Goal: Task Accomplishment & Management: Complete application form

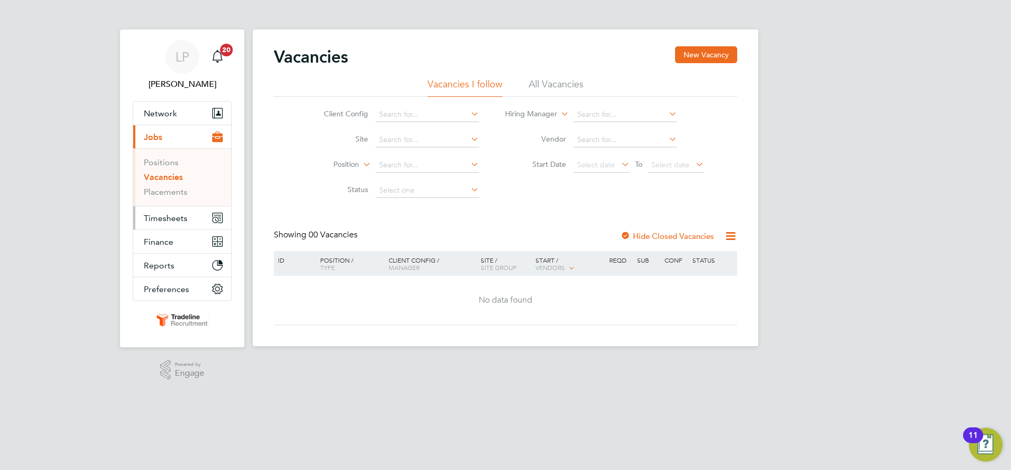
drag, startPoint x: 153, startPoint y: 220, endPoint x: 197, endPoint y: 220, distance: 44.2
click at [153, 220] on span "Timesheets" at bounding box center [166, 218] width 44 height 10
click at [185, 220] on span "Timesheets" at bounding box center [166, 218] width 44 height 10
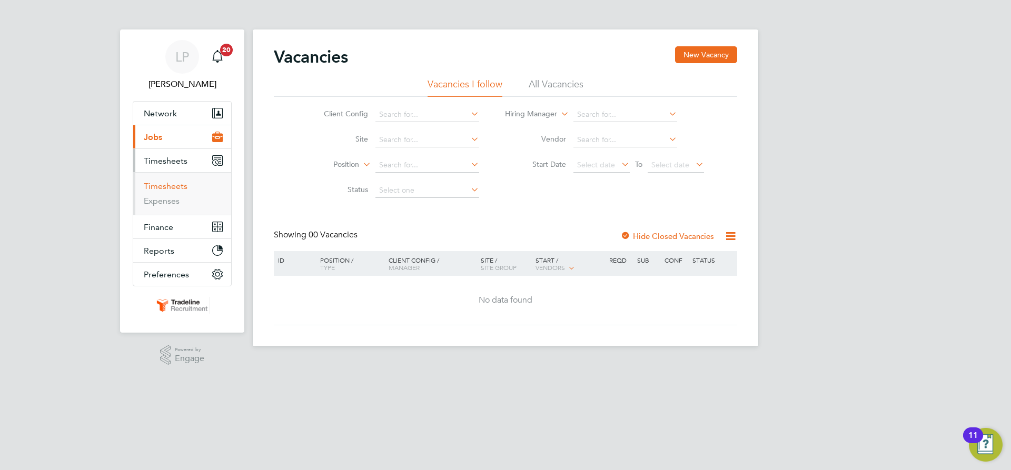
click at [165, 188] on link "Timesheets" at bounding box center [166, 186] width 44 height 10
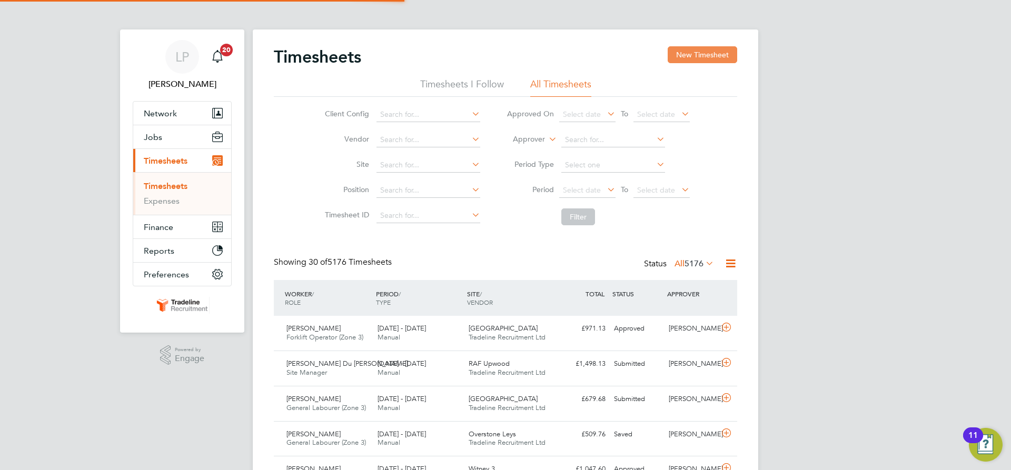
click at [714, 56] on button "New Timesheet" at bounding box center [702, 54] width 69 height 17
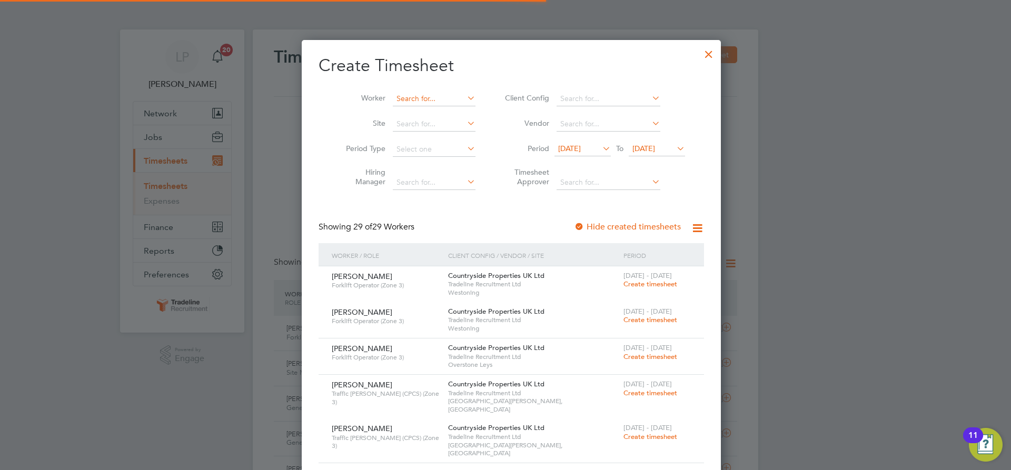
click at [420, 103] on input at bounding box center [434, 99] width 83 height 15
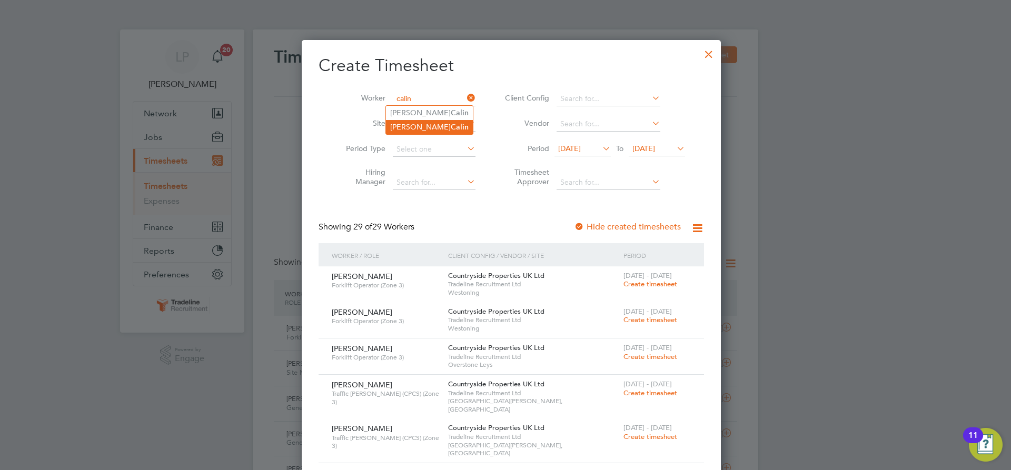
click at [417, 125] on li "[PERSON_NAME]" at bounding box center [429, 127] width 87 height 14
type input "[PERSON_NAME]"
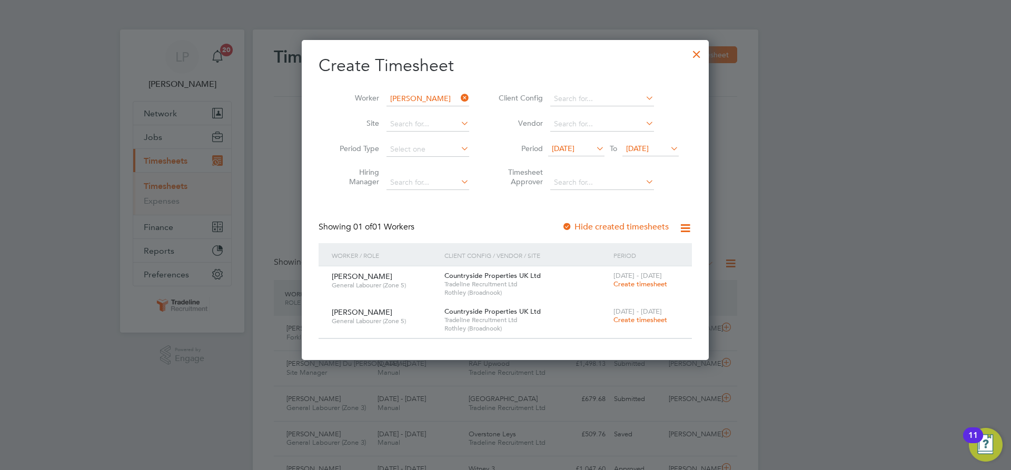
click at [632, 286] on span "Create timesheet" at bounding box center [640, 284] width 54 height 9
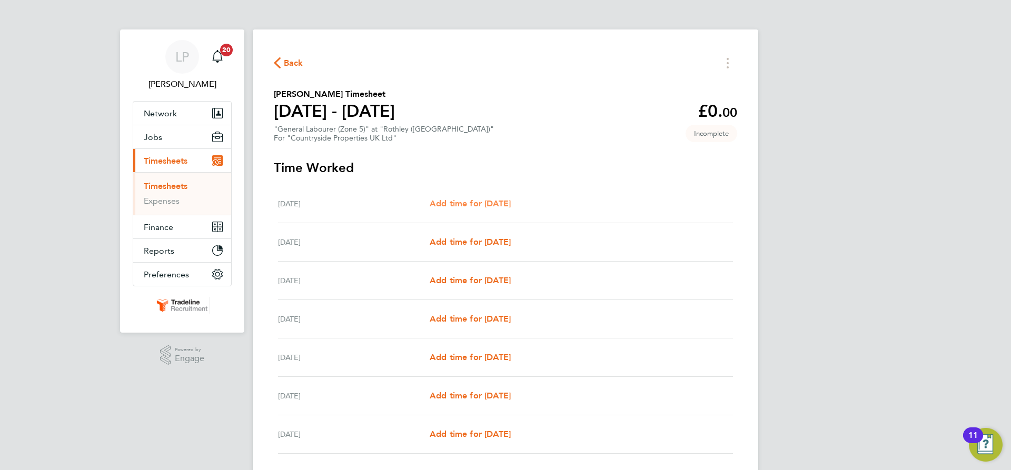
click at [470, 203] on span "Add time for Mon 11 Aug" at bounding box center [470, 203] width 81 height 10
select select "30"
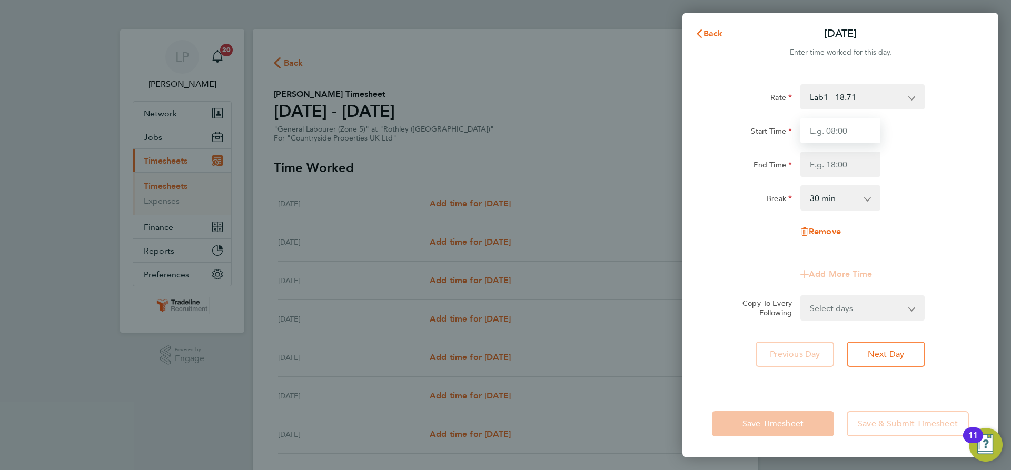
click at [831, 131] on input "Start Time" at bounding box center [840, 130] width 80 height 25
type input "07:00"
click at [849, 171] on input "End Time" at bounding box center [840, 164] width 80 height 25
type input "16:30"
click at [879, 285] on div "Add More Time" at bounding box center [840, 274] width 88 height 25
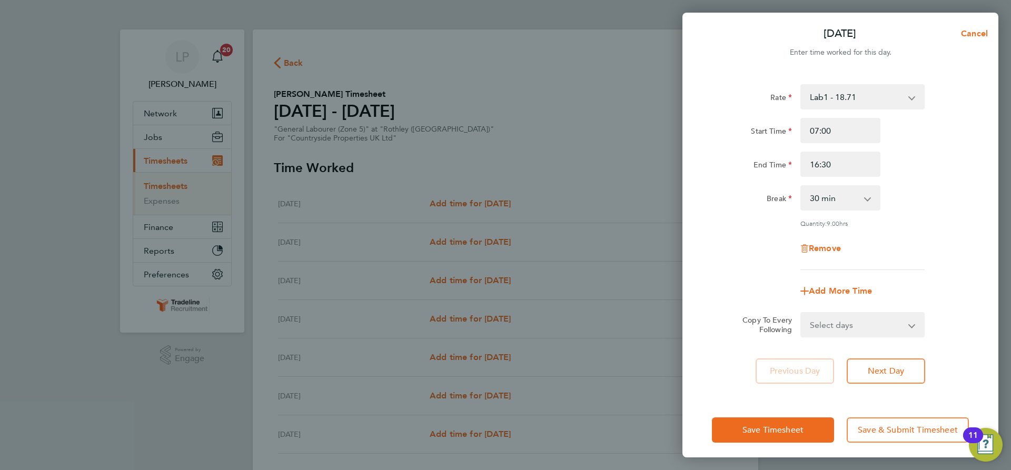
click at [913, 325] on app-icon-cross-button at bounding box center [918, 324] width 13 height 23
click at [901, 330] on select "Select days Day Weekday (Mon-Fri) Weekend (Sat-Sun) [DATE] [DATE] [DATE] [DATE]…" at bounding box center [856, 324] width 111 height 23
select select "WEEKDAY"
click at [801, 313] on select "Select days Day Weekday (Mon-Fri) Weekend (Sat-Sun) [DATE] [DATE] [DATE] [DATE]…" at bounding box center [856, 324] width 111 height 23
select select "2025-08-17"
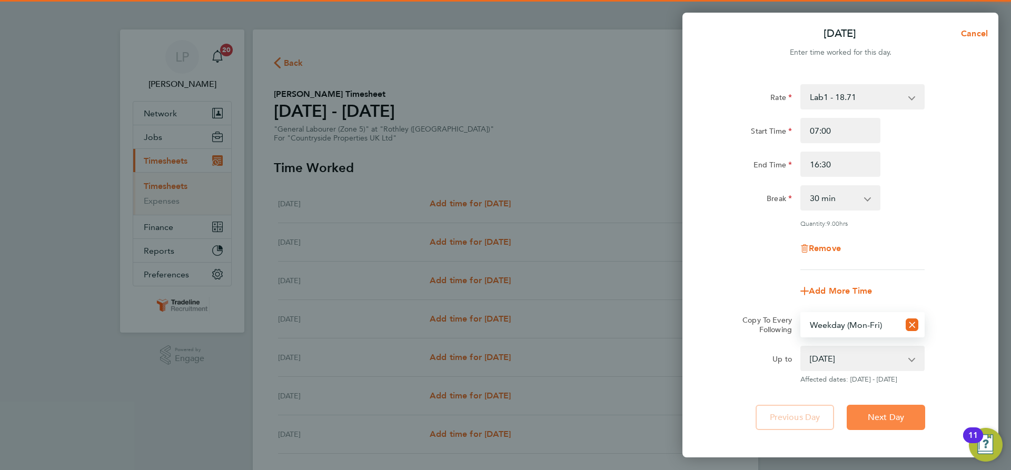
click at [887, 414] on span "Next Day" at bounding box center [886, 417] width 36 height 11
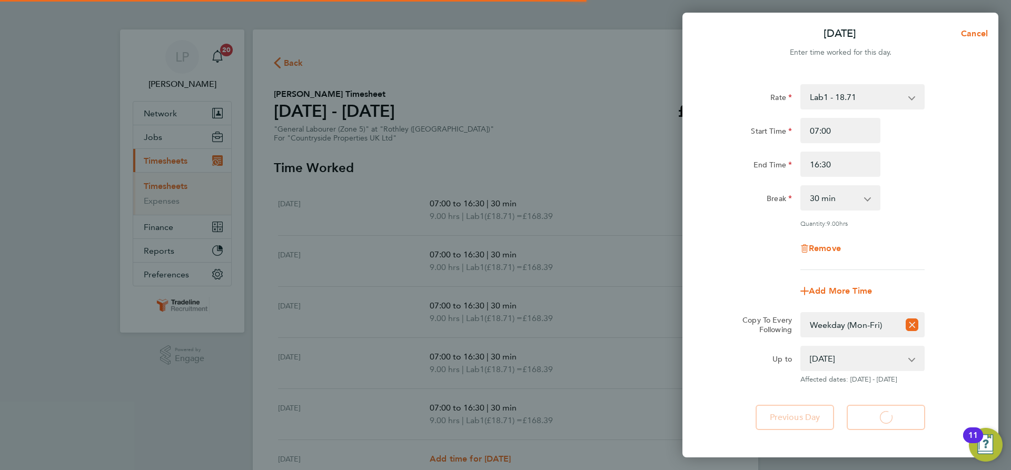
select select "30"
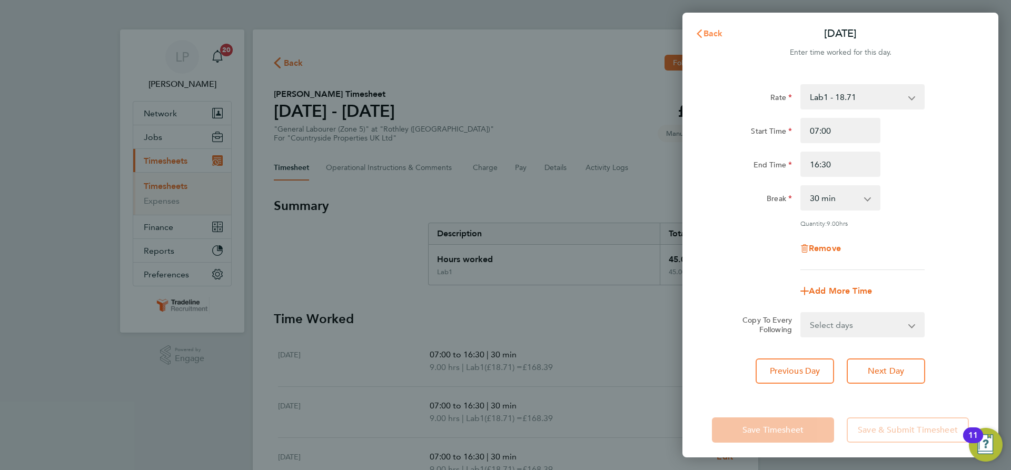
click at [705, 32] on span "Back" at bounding box center [712, 33] width 19 height 10
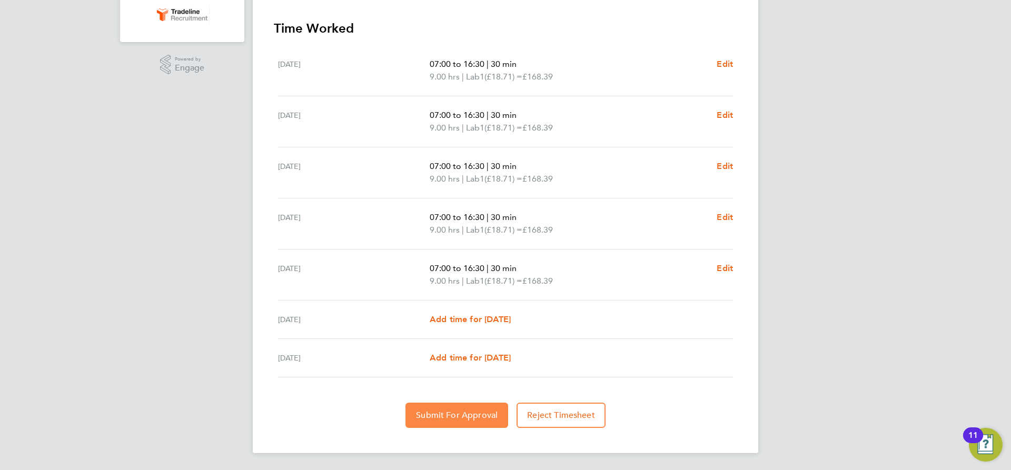
click at [456, 411] on span "Submit For Approval" at bounding box center [457, 415] width 82 height 11
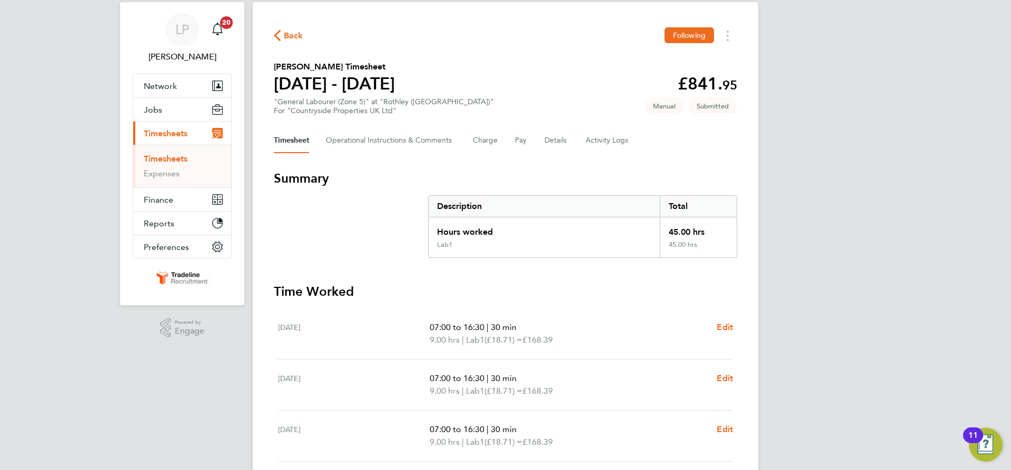
click at [168, 160] on link "Timesheets" at bounding box center [166, 159] width 44 height 10
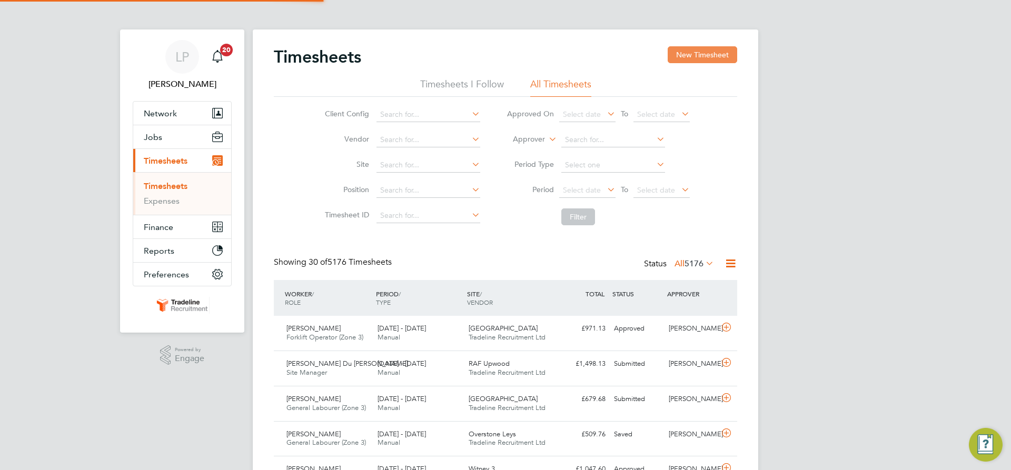
click at [715, 53] on button "New Timesheet" at bounding box center [702, 54] width 69 height 17
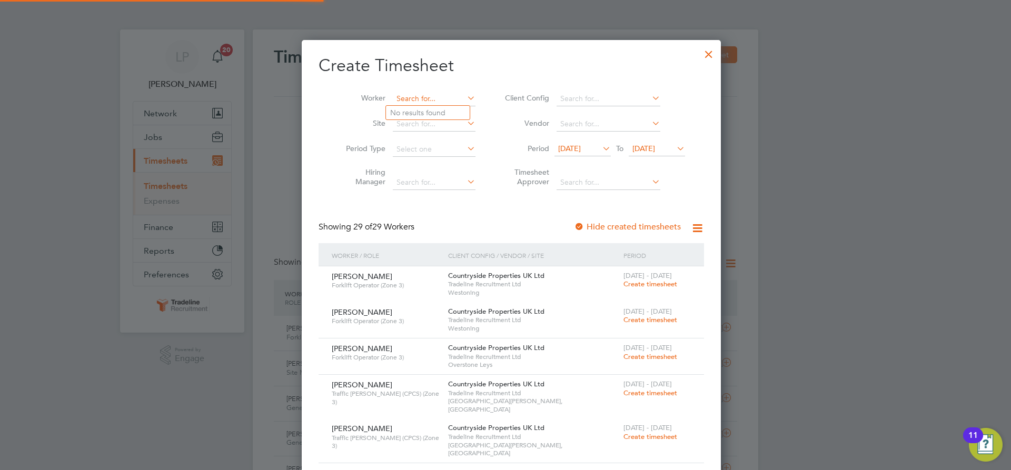
click at [406, 99] on input at bounding box center [434, 99] width 83 height 15
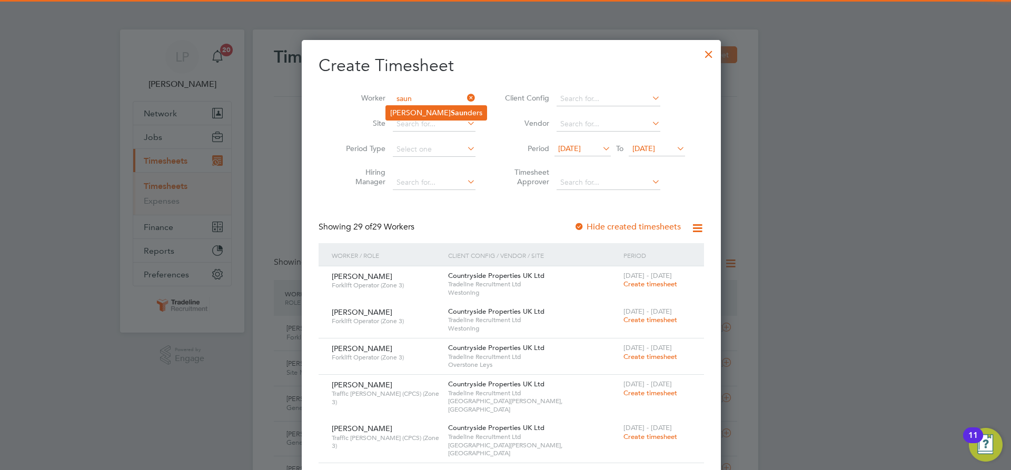
click at [432, 106] on li "Darren Saun ders" at bounding box center [436, 113] width 101 height 14
type input "[PERSON_NAME]"
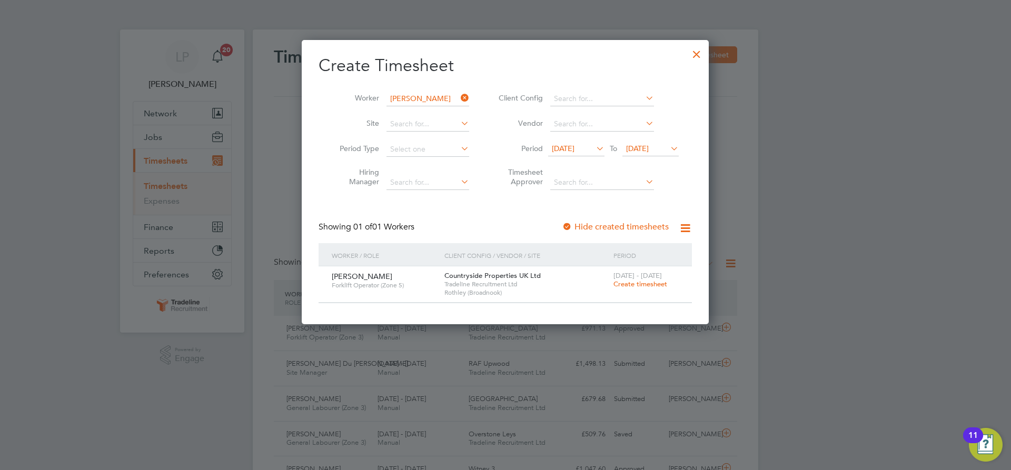
click at [626, 282] on span "Create timesheet" at bounding box center [640, 284] width 54 height 9
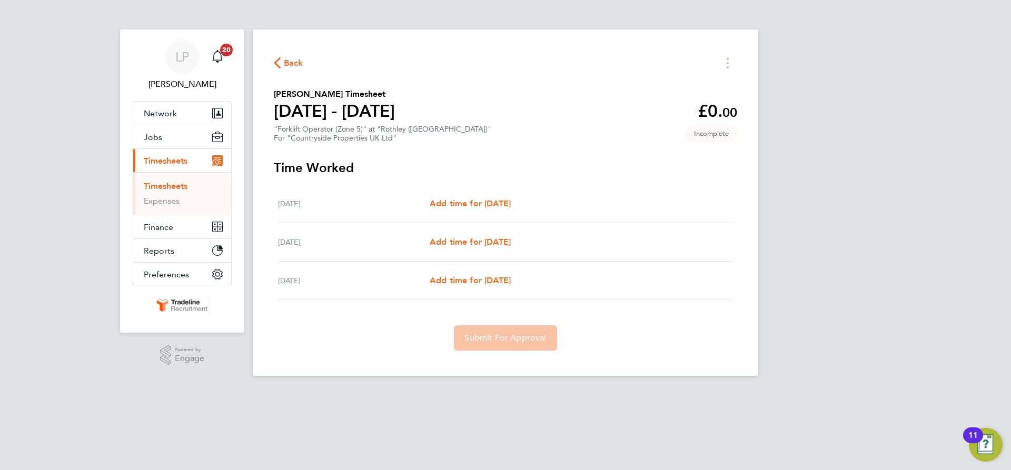
click at [493, 196] on div "Mon 11 Aug Add time for Mon 11 Aug Add time for Mon 11 Aug" at bounding box center [505, 204] width 455 height 38
click at [499, 198] on span "Add time for Mon 11 Aug" at bounding box center [470, 203] width 81 height 10
select select "30"
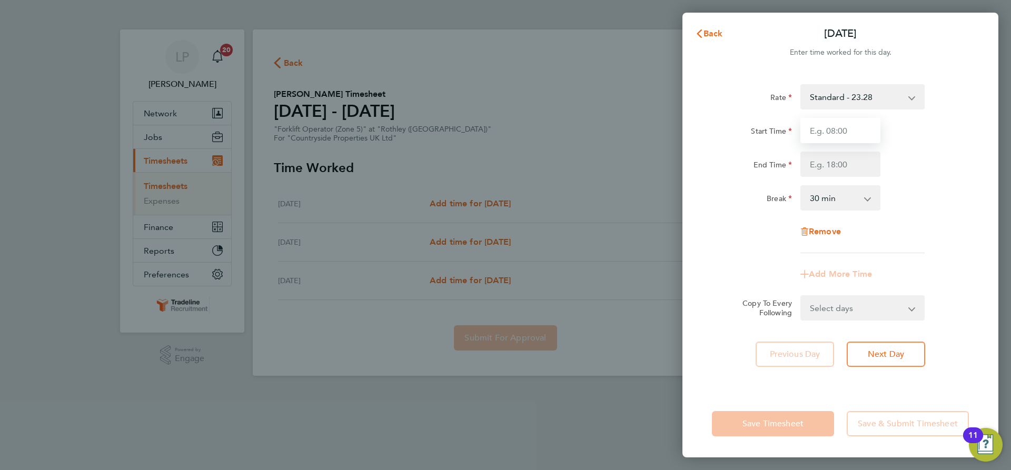
click at [835, 135] on input "Start Time" at bounding box center [840, 130] width 80 height 25
type input "07:00"
click at [849, 166] on input "End Time" at bounding box center [840, 164] width 80 height 25
type input "16:30"
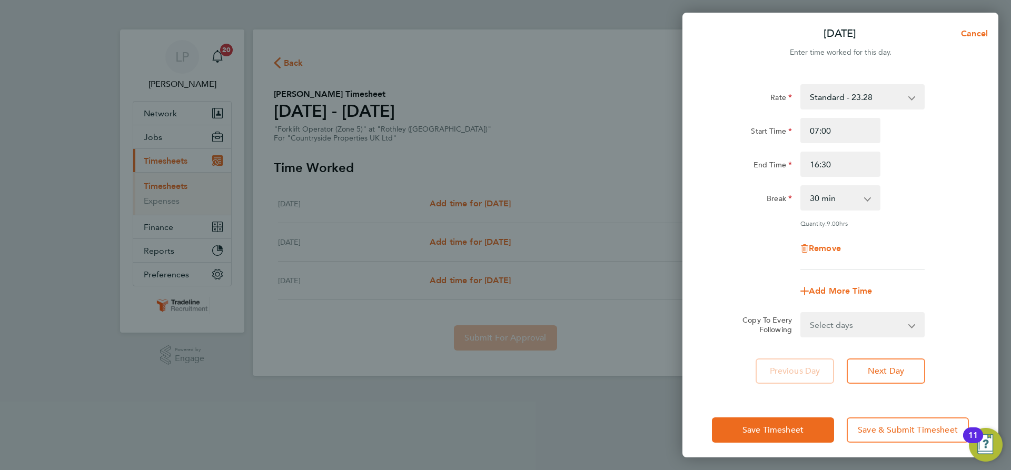
click at [902, 181] on div "Rate Standard - 23.28 Start Time 07:00 End Time 16:30 Break 0 min 15 min 30 min…" at bounding box center [840, 177] width 257 height 186
click at [884, 326] on select "Select days Day Tuesday Wednesday" at bounding box center [856, 324] width 111 height 23
select select "DAY"
click at [801, 313] on select "Select days Day Tuesday Wednesday" at bounding box center [856, 324] width 111 height 23
select select "2025-08-13"
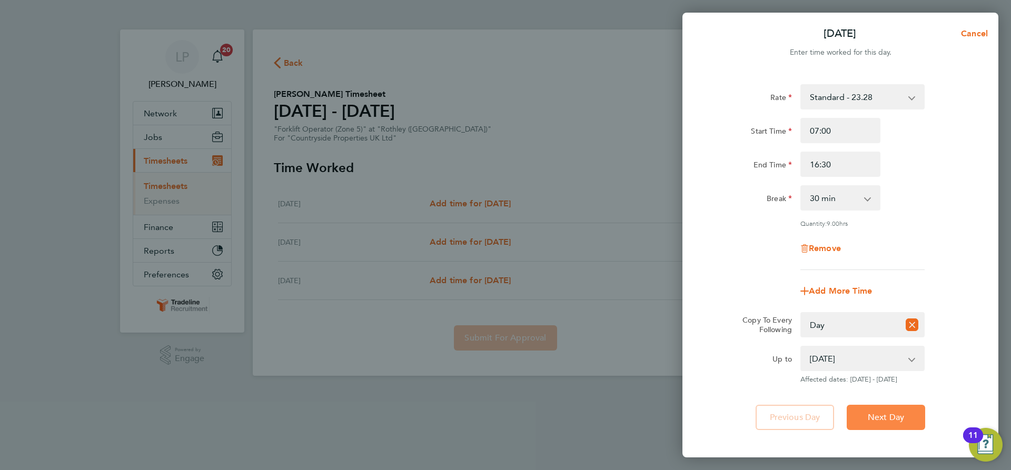
click at [876, 417] on span "Next Day" at bounding box center [886, 417] width 36 height 11
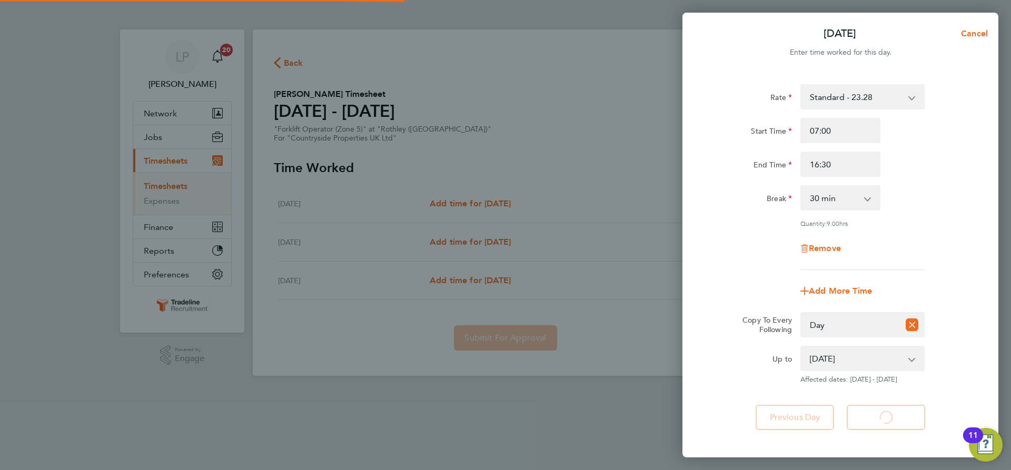
select select "30"
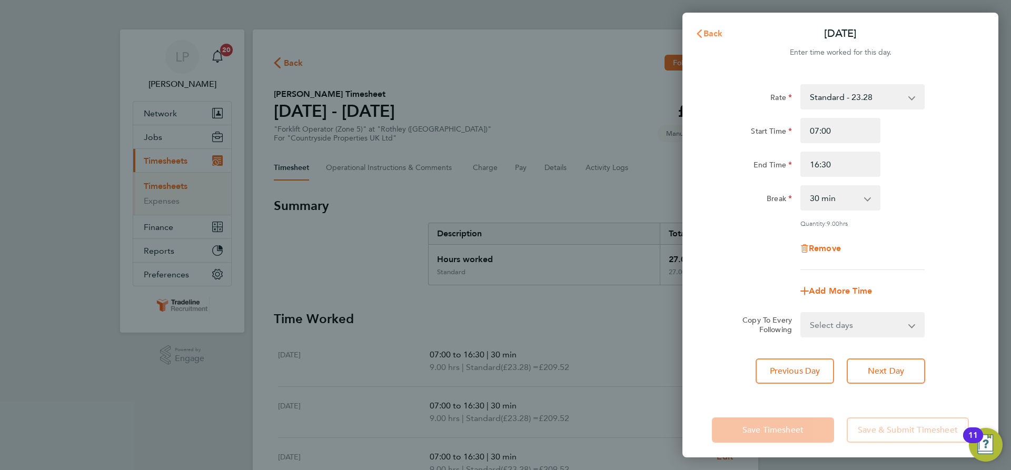
click at [707, 31] on span "Back" at bounding box center [712, 33] width 19 height 10
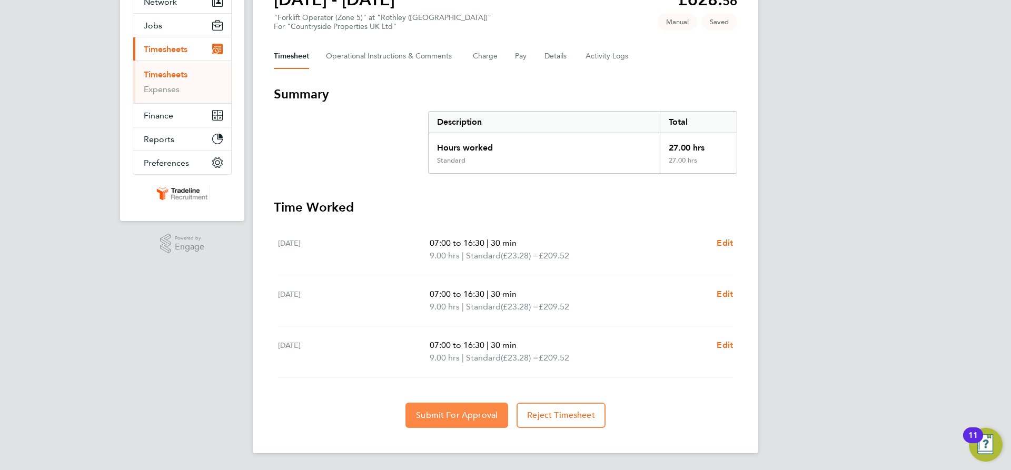
click at [473, 417] on span "Submit For Approval" at bounding box center [457, 415] width 82 height 11
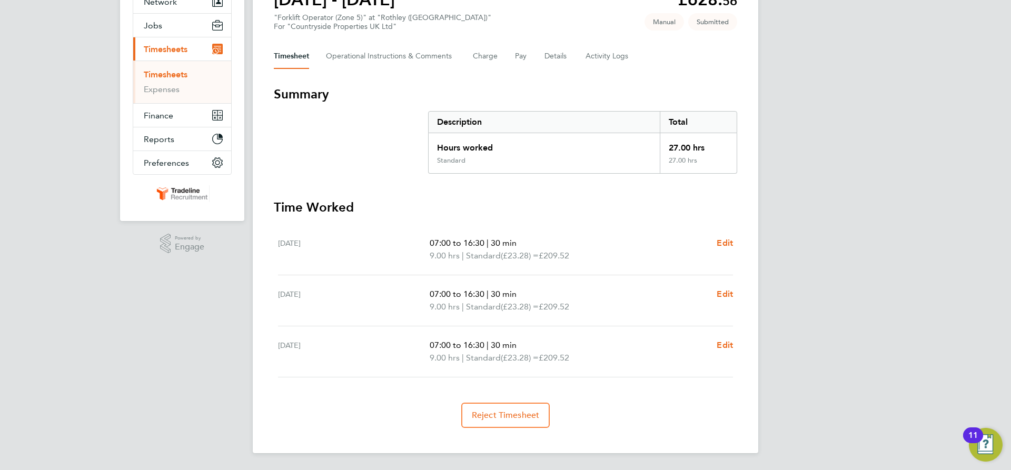
click at [177, 72] on link "Timesheets" at bounding box center [166, 74] width 44 height 10
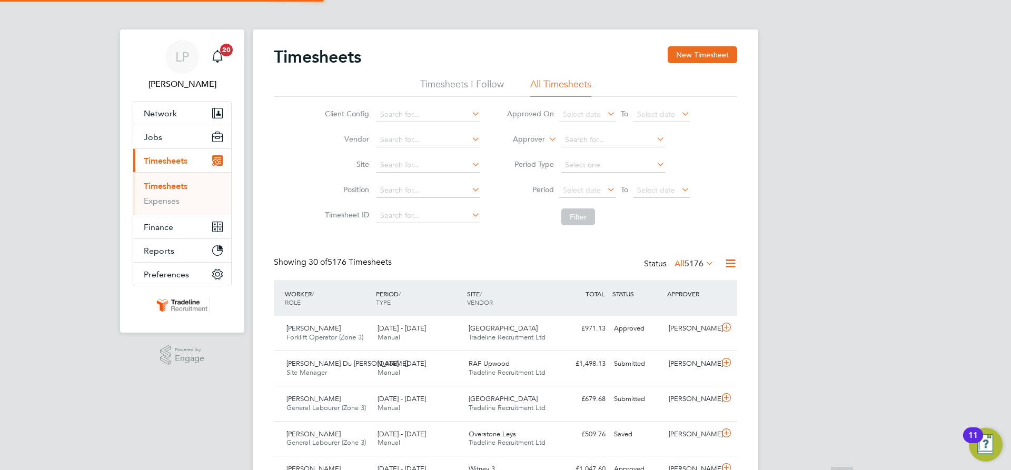
scroll to position [5, 5]
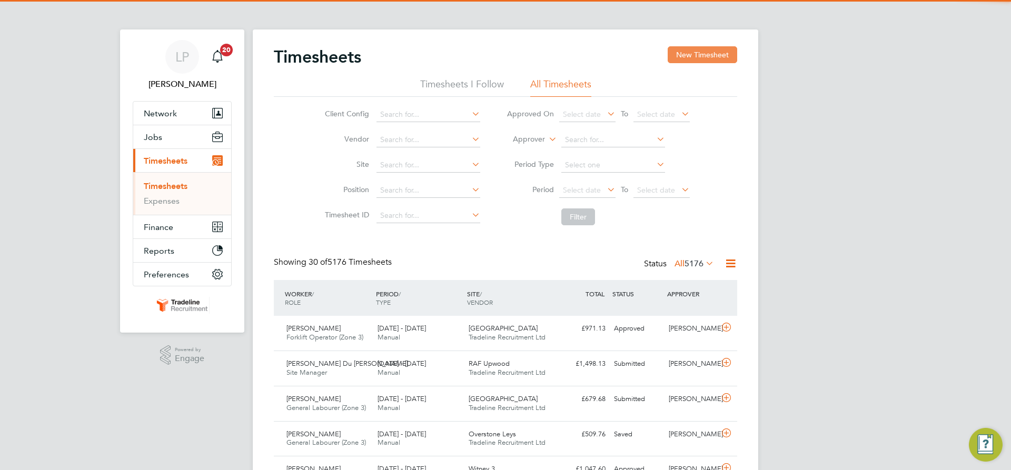
click at [706, 53] on button "New Timesheet" at bounding box center [702, 54] width 69 height 17
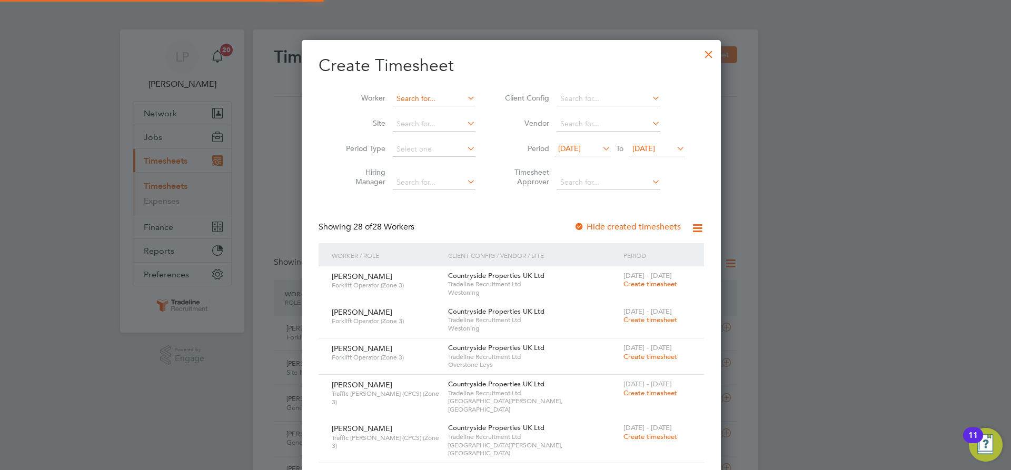
click at [433, 95] on input at bounding box center [434, 99] width 83 height 15
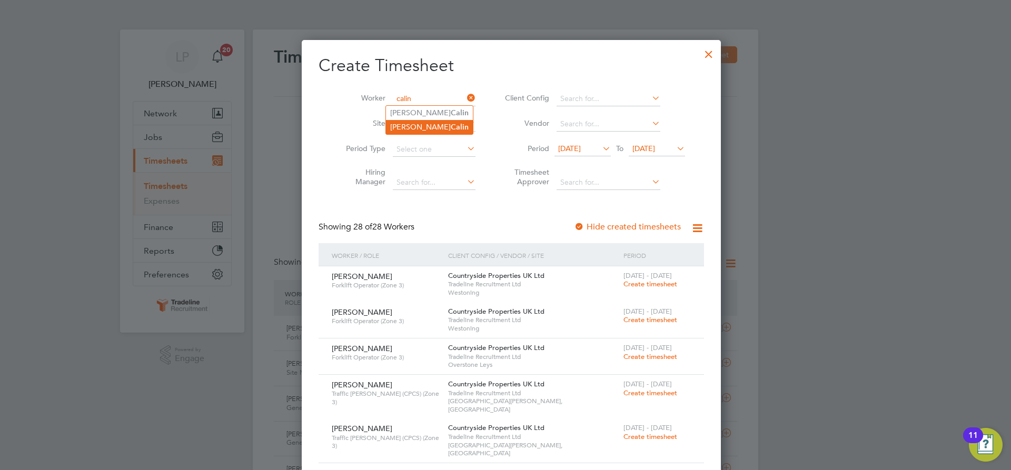
click at [438, 128] on li "[PERSON_NAME]" at bounding box center [429, 127] width 87 height 14
type input "[PERSON_NAME]"
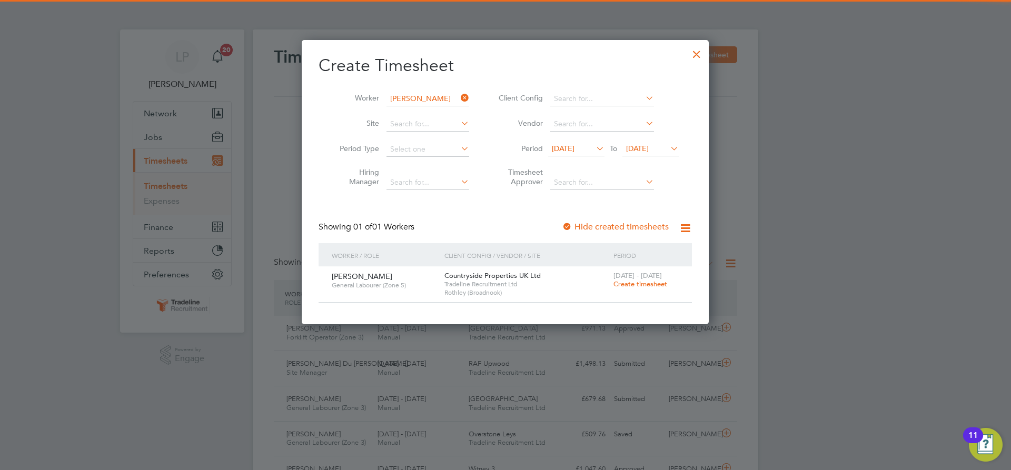
click at [624, 281] on span "Create timesheet" at bounding box center [640, 284] width 54 height 9
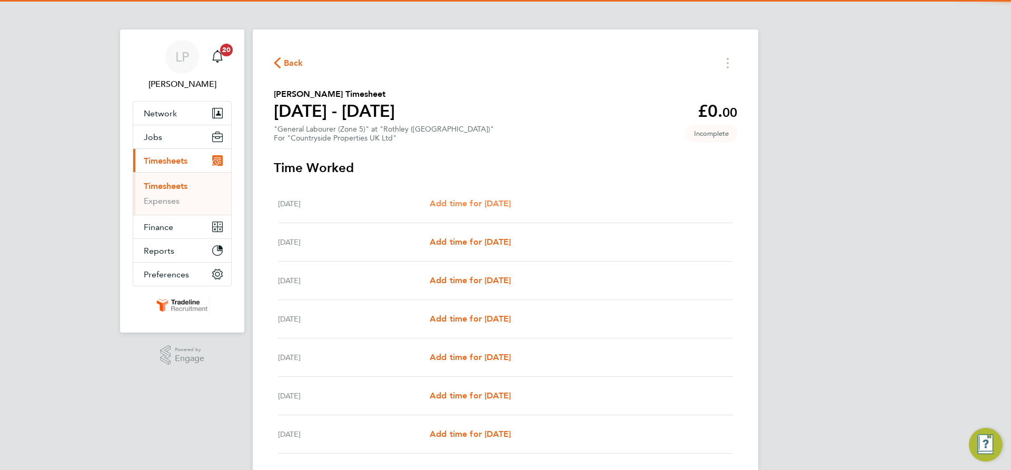
click at [511, 208] on span "Add time for [DATE]" at bounding box center [470, 203] width 81 height 10
select select "30"
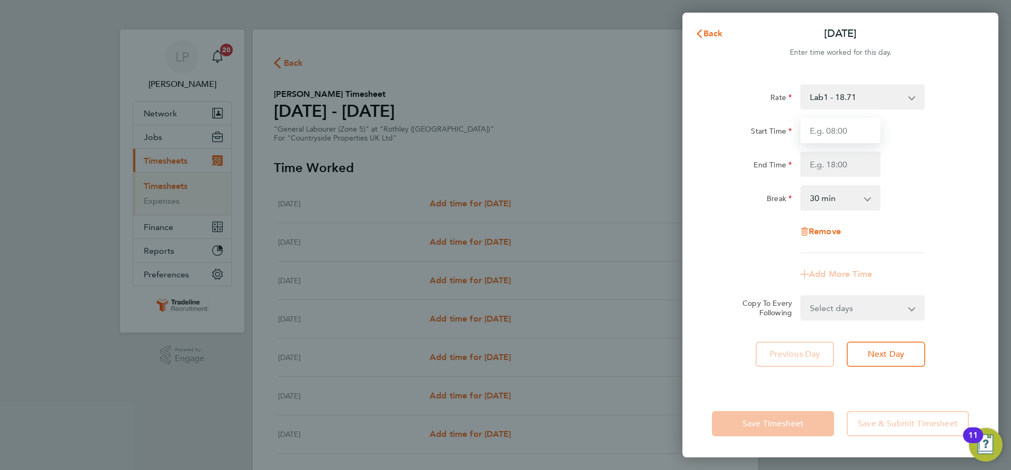
click at [864, 132] on input "Start Time" at bounding box center [840, 130] width 80 height 25
type input "07:00"
click at [838, 177] on div "Rate Lab1 - 18.71 Start Time 07:00 End Time Break 0 min 15 min 30 min 45 min 60…" at bounding box center [840, 168] width 257 height 169
click at [843, 167] on input "End Time" at bounding box center [840, 164] width 80 height 25
type input "16:30"
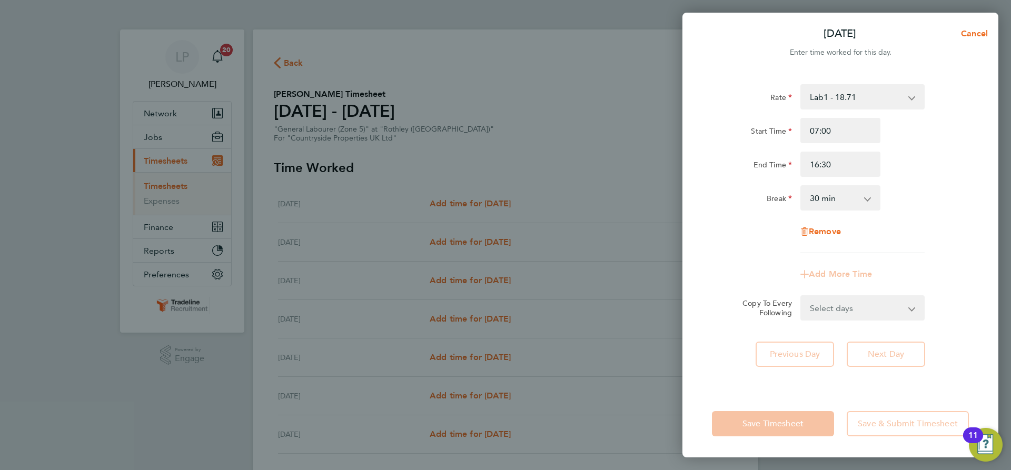
click at [929, 177] on div "Rate Lab1 - 18.71 Start Time 07:00 End Time 16:30 Break 0 min 15 min 30 min 45 …" at bounding box center [840, 168] width 257 height 169
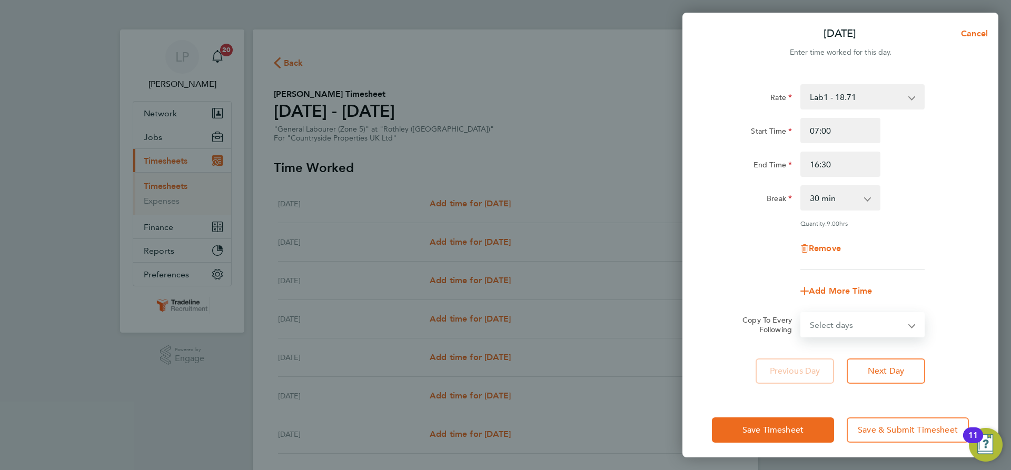
drag, startPoint x: 871, startPoint y: 326, endPoint x: 883, endPoint y: 313, distance: 17.5
click at [871, 326] on select "Select days Day Weekday (Mon-Fri) Weekend (Sat-Sun) [DATE] [DATE] [DATE] [DATE]…" at bounding box center [856, 324] width 111 height 23
select select "WEEKDAY"
click at [801, 313] on select "Select days Day Weekday (Mon-Fri) Weekend (Sat-Sun) [DATE] [DATE] [DATE] [DATE]…" at bounding box center [856, 324] width 111 height 23
select select "[DATE]"
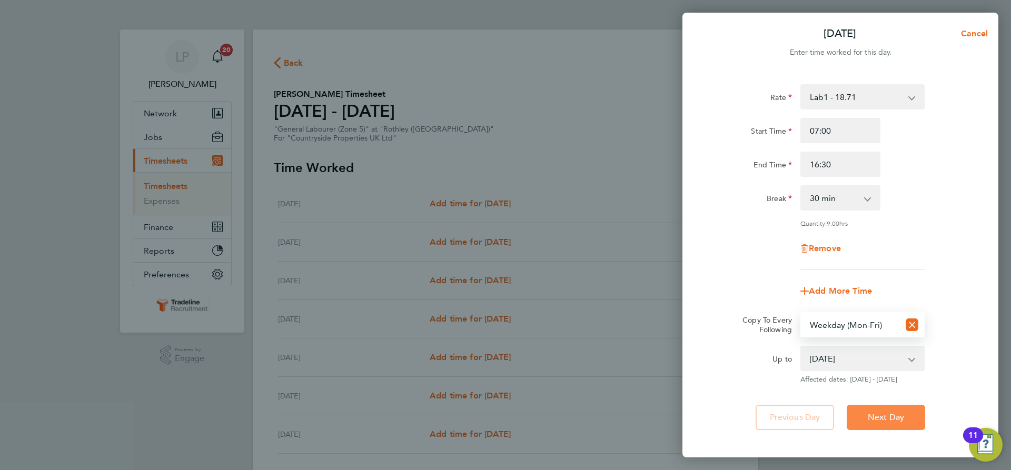
click at [896, 414] on span "Next Day" at bounding box center [886, 417] width 36 height 11
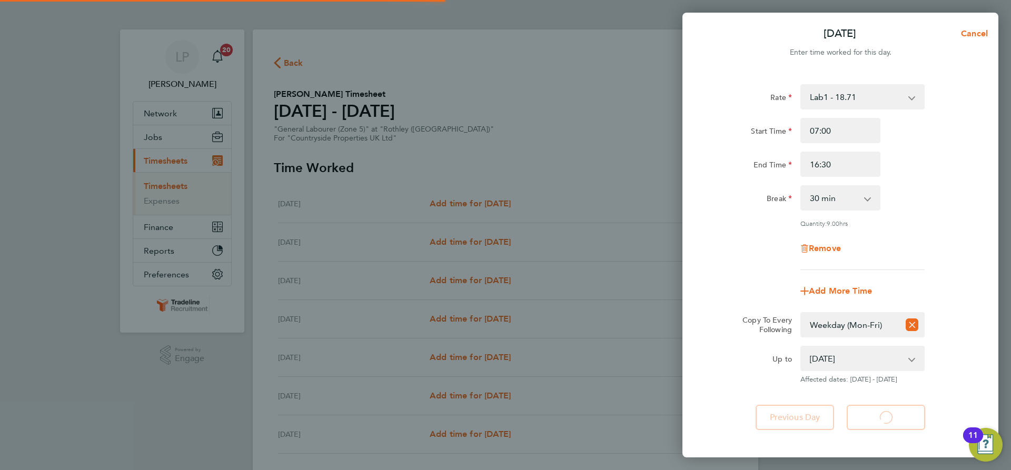
select select "30"
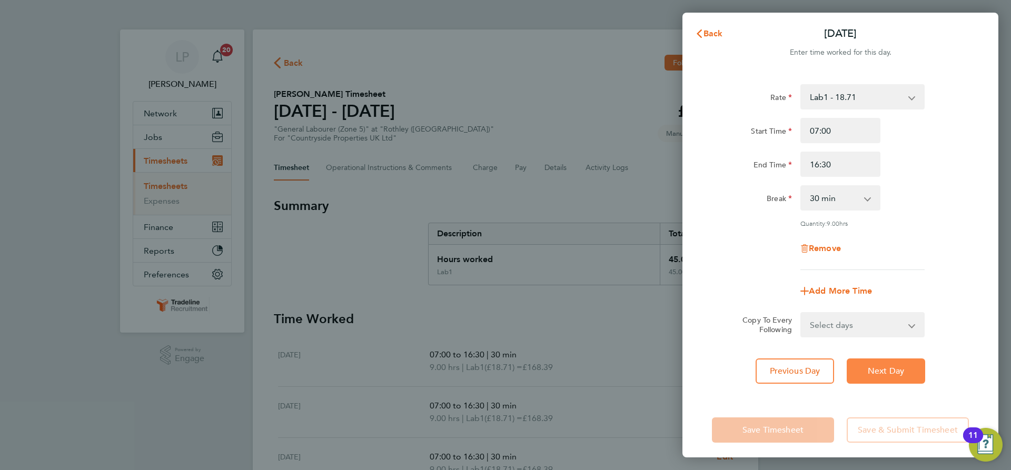
click at [894, 366] on span "Next Day" at bounding box center [886, 371] width 36 height 11
select select "30"
click at [895, 369] on span "Next Day" at bounding box center [886, 371] width 36 height 11
select select "30"
click at [895, 369] on span "Next Day" at bounding box center [886, 371] width 36 height 11
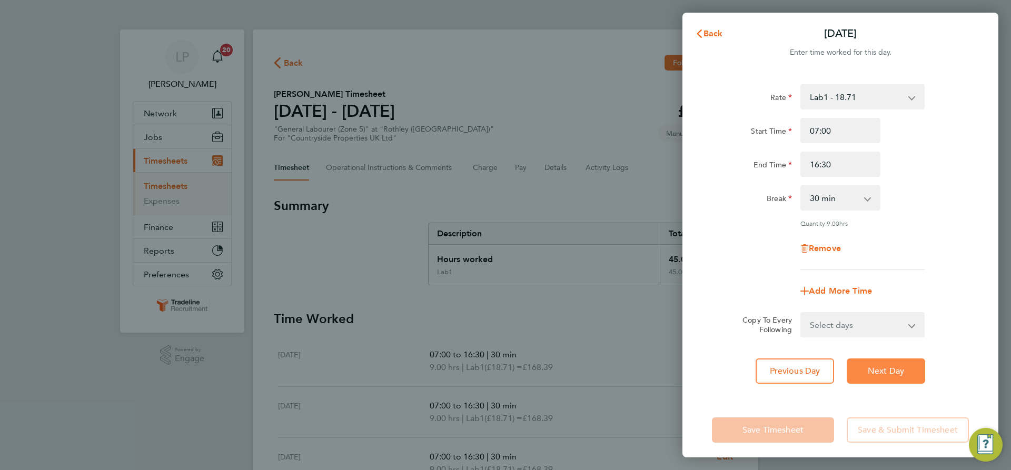
select select "30"
click at [895, 371] on span "Next Day" at bounding box center [886, 371] width 36 height 11
select select "30"
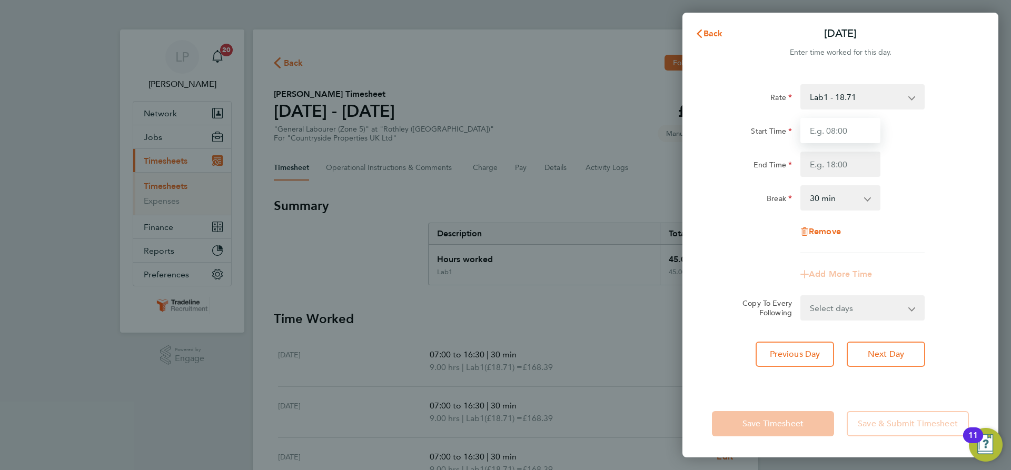
drag, startPoint x: 825, startPoint y: 122, endPoint x: 839, endPoint y: 135, distance: 19.4
click at [825, 122] on input "Start Time" at bounding box center [840, 130] width 80 height 25
type input "07:00"
drag, startPoint x: 850, startPoint y: 165, endPoint x: 871, endPoint y: 171, distance: 21.8
click at [850, 165] on input "End Time" at bounding box center [840, 164] width 80 height 25
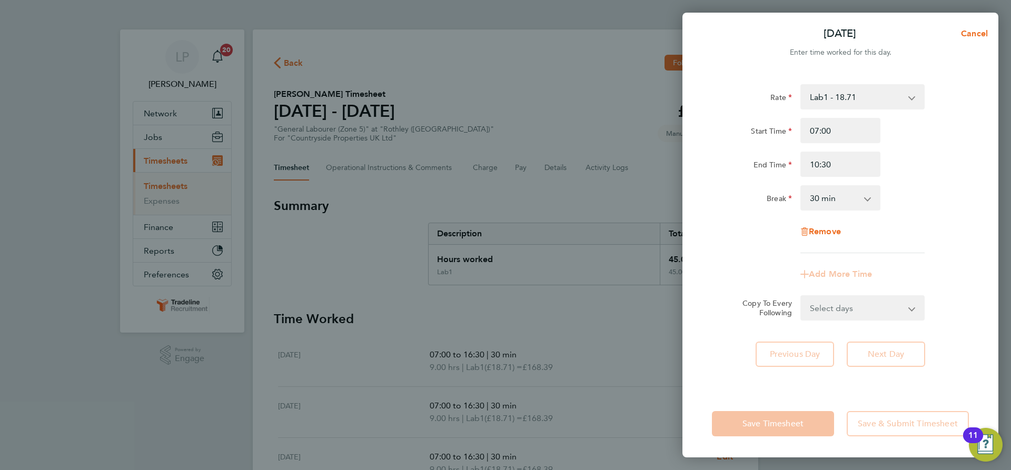
click at [925, 214] on div "Rate Lab1 - 18.71 Start Time 07:00 End Time 10:30 Break 0 min 15 min 30 min 45 …" at bounding box center [840, 168] width 257 height 169
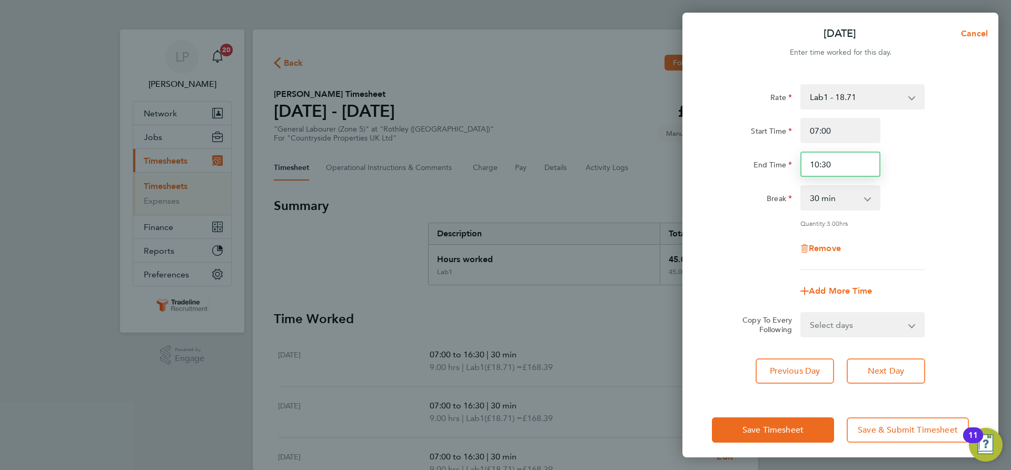
drag, startPoint x: 845, startPoint y: 164, endPoint x: 731, endPoint y: 167, distance: 114.8
click at [746, 170] on div "End Time 10:30" at bounding box center [840, 164] width 265 height 25
type input "13:30"
click at [714, 182] on div "Rate Lab1 - 18.71 Start Time 07:00 End Time 13:30 Break 0 min 15 min 30 min 45 …" at bounding box center [840, 177] width 257 height 186
click at [893, 380] on button "Next Day" at bounding box center [886, 371] width 78 height 25
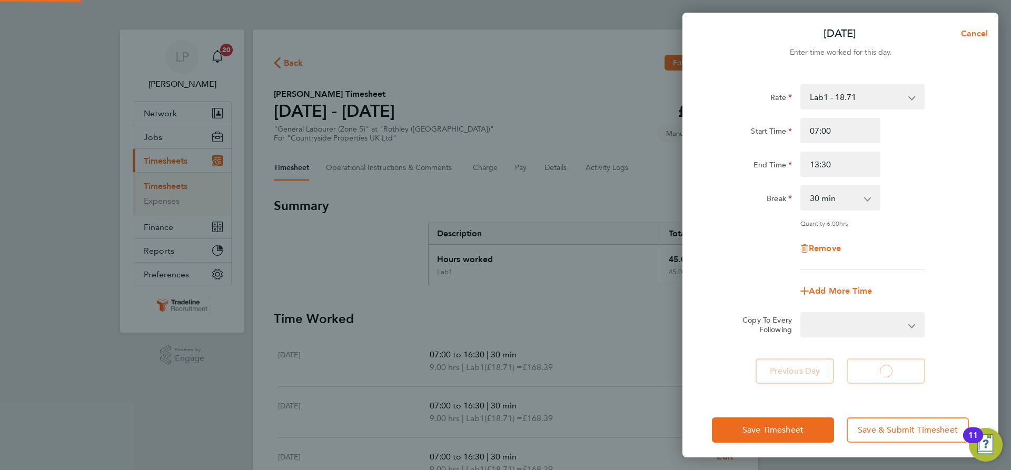
select select "30"
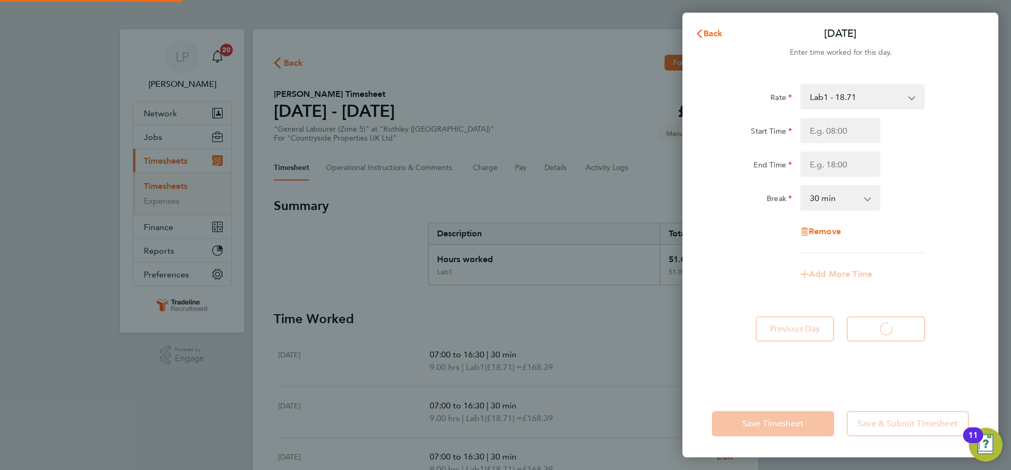
select select "30"
click at [714, 33] on span "Back" at bounding box center [712, 33] width 19 height 10
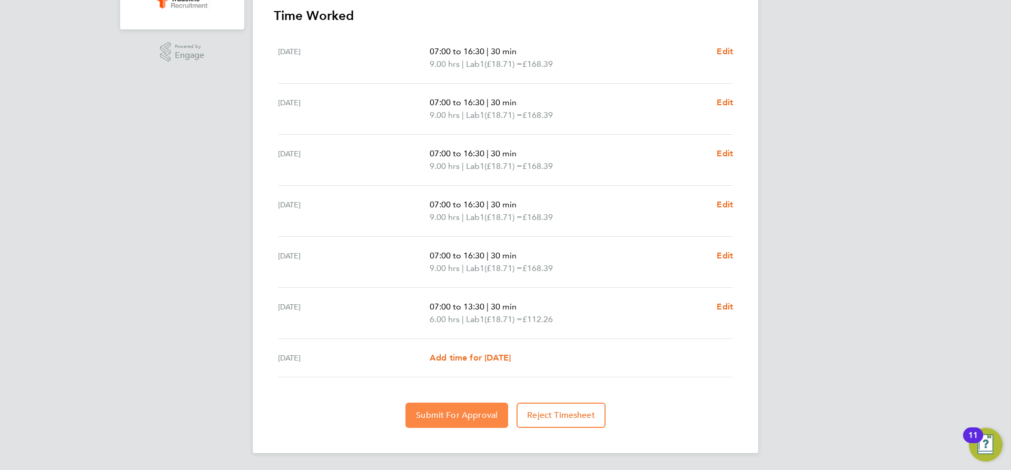
click at [431, 423] on button "Submit For Approval" at bounding box center [456, 415] width 103 height 25
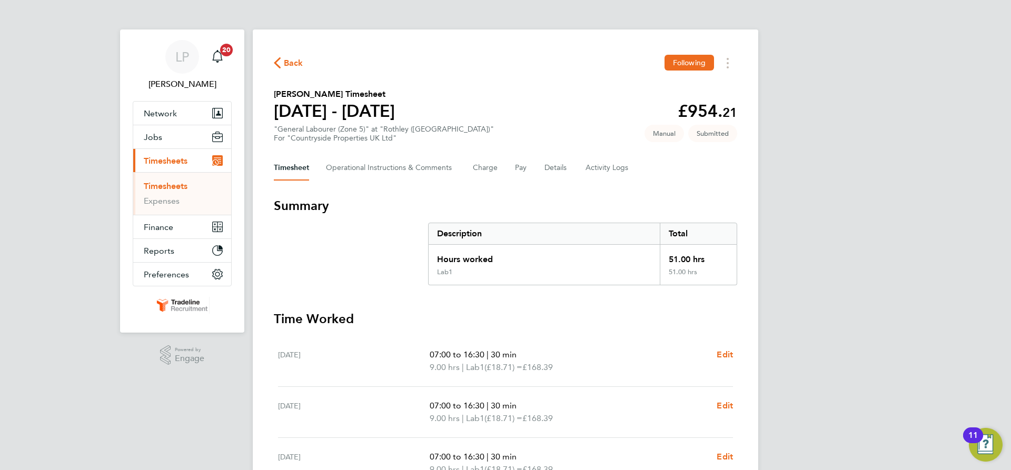
click at [182, 186] on link "Timesheets" at bounding box center [166, 186] width 44 height 10
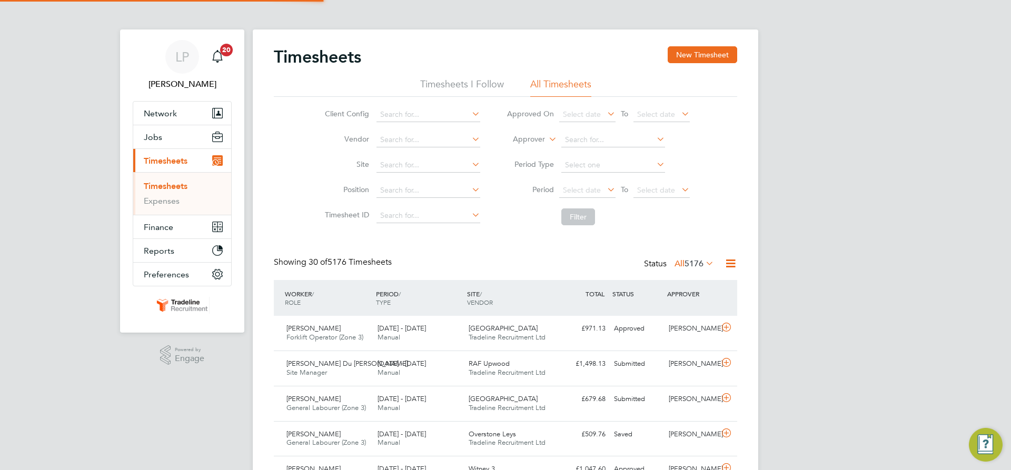
scroll to position [27, 92]
click at [536, 146] on li "Approver" at bounding box center [598, 139] width 210 height 25
click at [530, 150] on li "Worker" at bounding box center [519, 152] width 52 height 14
click at [602, 142] on input at bounding box center [613, 140] width 104 height 15
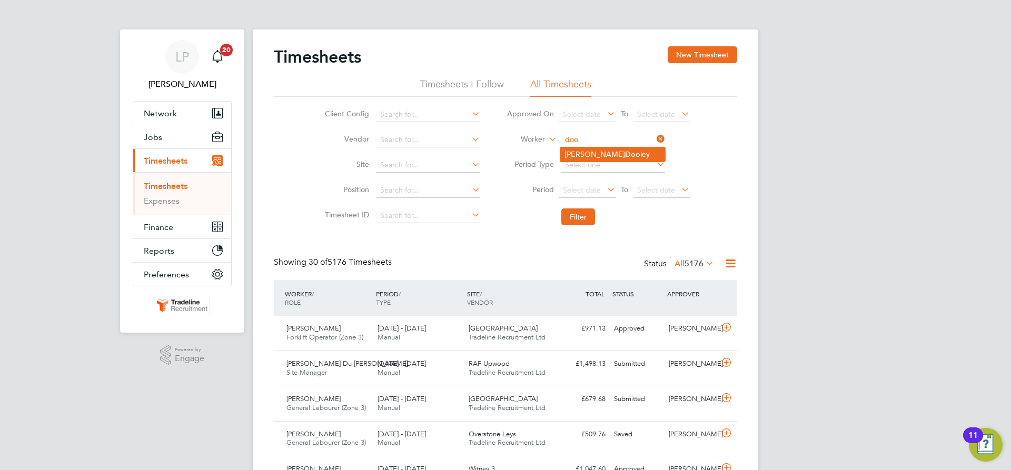
click at [625, 157] on b "Doo" at bounding box center [632, 154] width 15 height 9
type input "[PERSON_NAME]"
click at [587, 213] on button "Filter" at bounding box center [578, 216] width 34 height 17
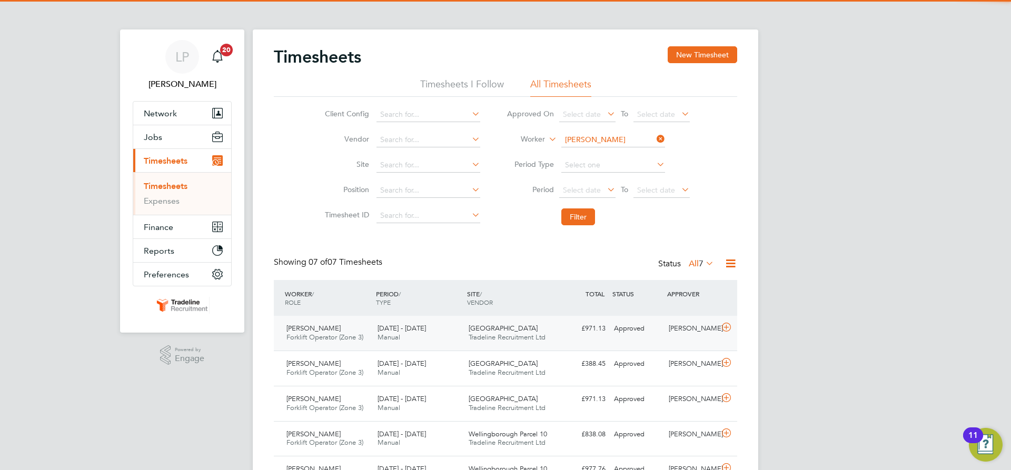
click at [608, 340] on div "Darren Dooley Forklift Operator (Zone 3) 18 - 24 Aug 2025 18 - 24 Aug 2025 Manu…" at bounding box center [505, 333] width 463 height 35
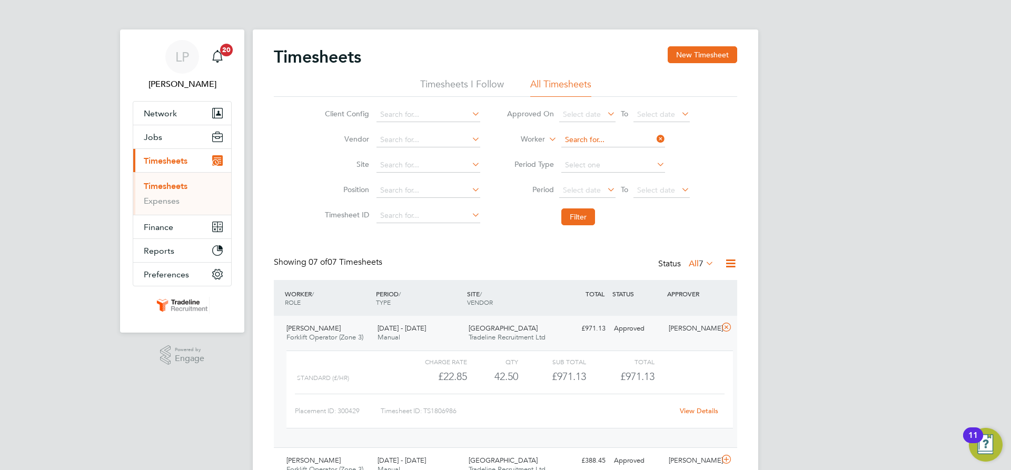
click at [586, 134] on input at bounding box center [613, 140] width 104 height 15
click at [592, 150] on li "Matthew Cain" at bounding box center [625, 154] width 130 height 14
type input "[PERSON_NAME]"
click at [581, 227] on li "Filter" at bounding box center [598, 216] width 210 height 27
click at [581, 221] on button "Filter" at bounding box center [578, 216] width 34 height 17
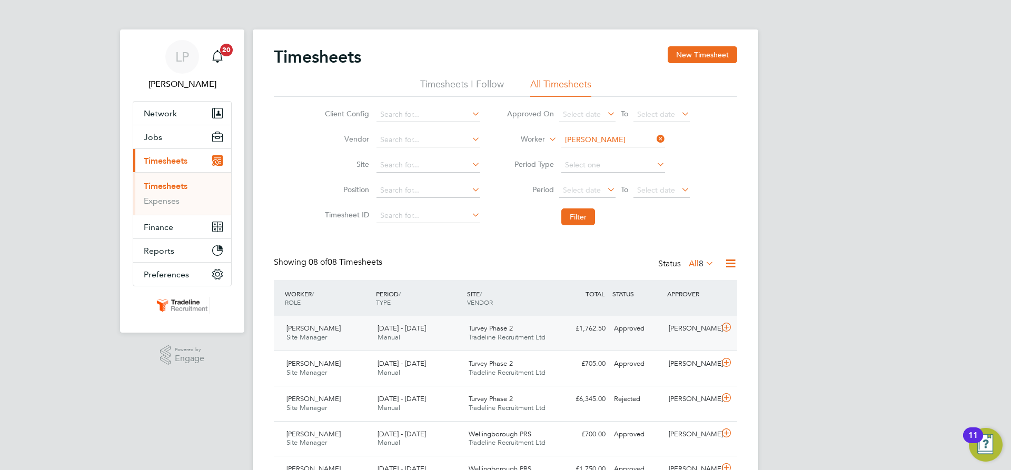
click at [569, 338] on div "Matthew Cain Site Manager 18 - 24 Aug 2025 18 - 24 Aug 2025 Manual Turvey Phase…" at bounding box center [505, 333] width 463 height 35
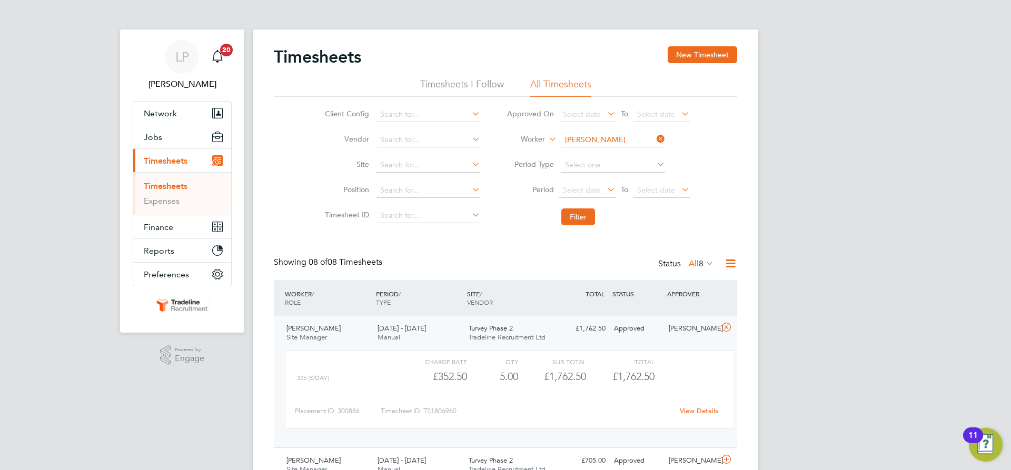
click at [689, 411] on link "View Details" at bounding box center [699, 410] width 38 height 9
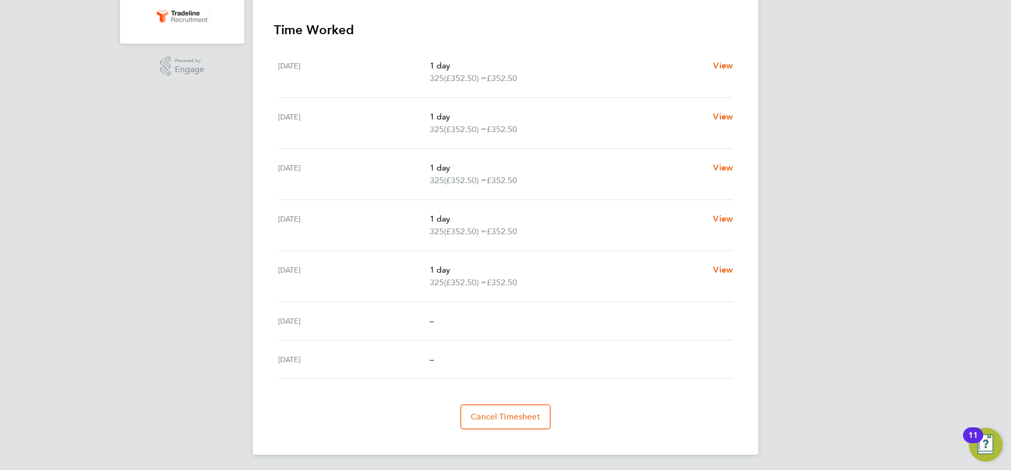
scroll to position [291, 0]
click at [514, 425] on button "Cancel Timesheet" at bounding box center [505, 415] width 91 height 25
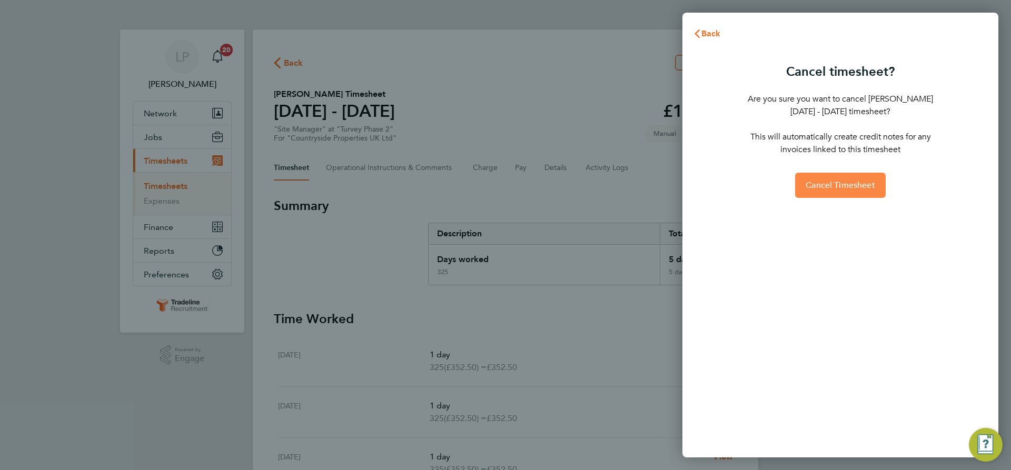
click at [863, 185] on span "Cancel Timesheet" at bounding box center [839, 185] width 69 height 11
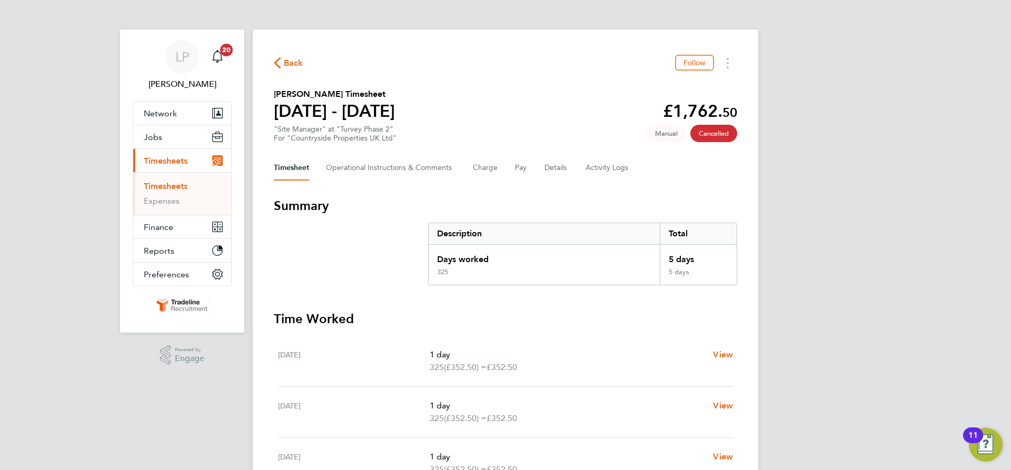
click at [177, 190] on link "Timesheets" at bounding box center [166, 186] width 44 height 10
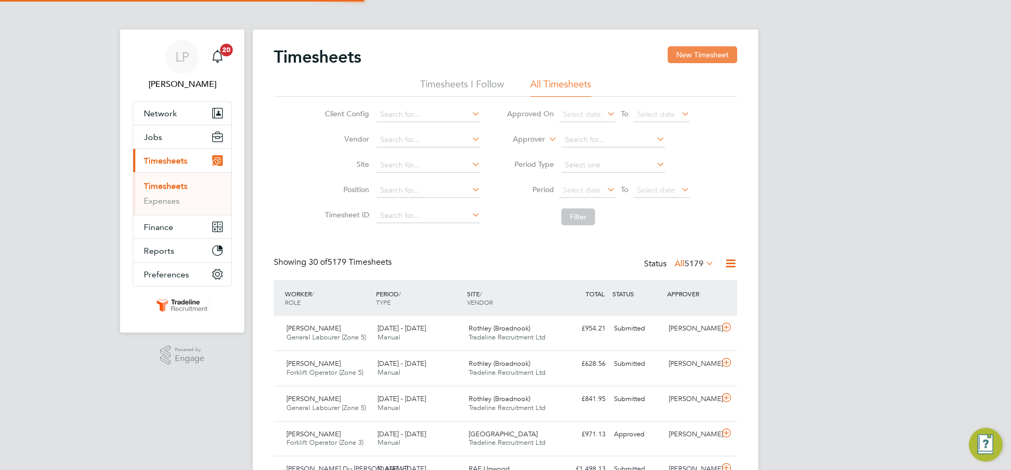
click at [697, 50] on button "New Timesheet" at bounding box center [702, 54] width 69 height 17
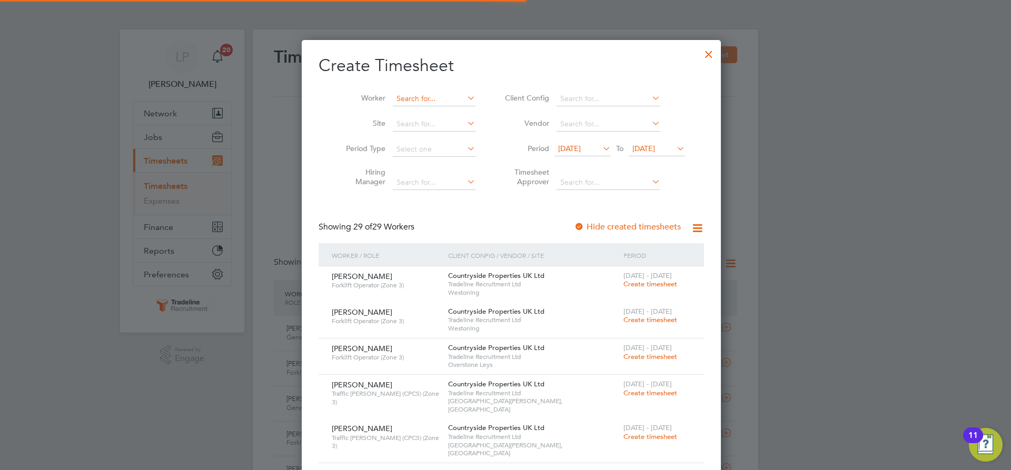
click at [432, 101] on input at bounding box center [434, 99] width 83 height 15
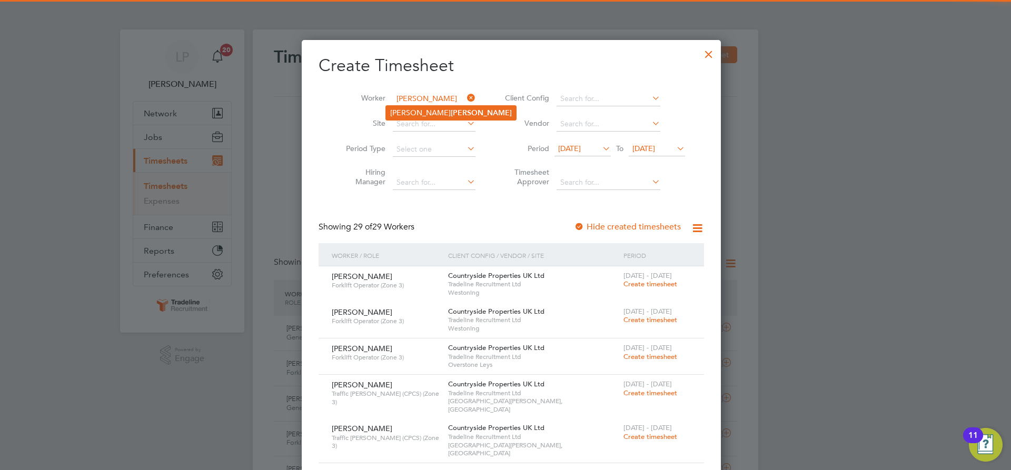
click at [451, 114] on b "[PERSON_NAME]" at bounding box center [481, 112] width 61 height 9
type input "[PERSON_NAME]"
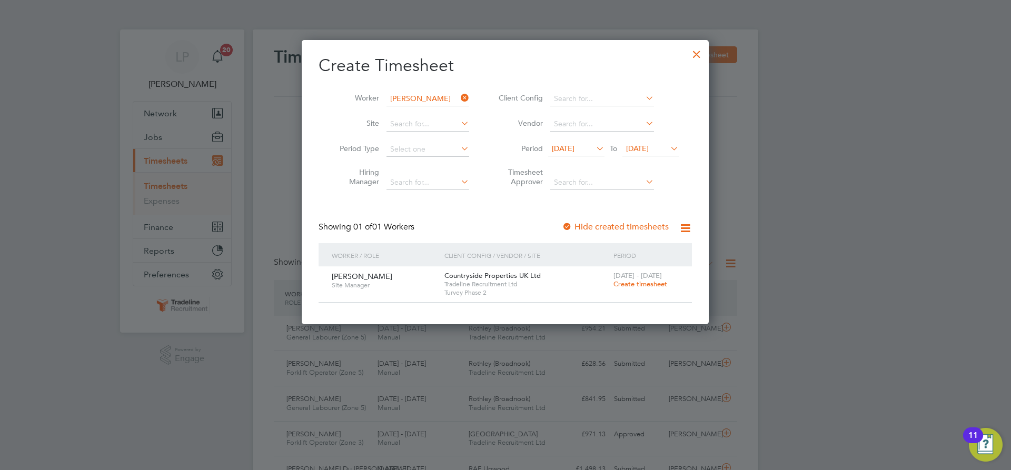
click at [630, 285] on span "Create timesheet" at bounding box center [640, 284] width 54 height 9
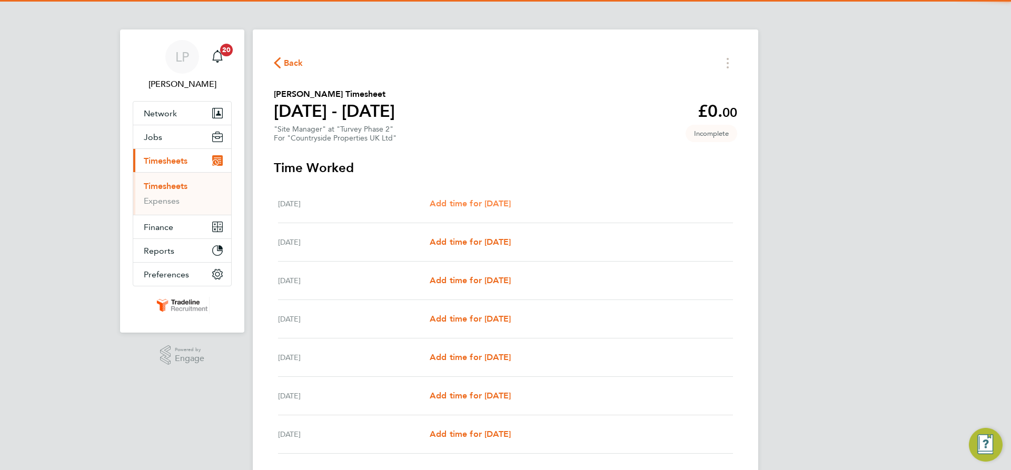
click at [505, 204] on span "Add time for [DATE]" at bounding box center [470, 203] width 81 height 10
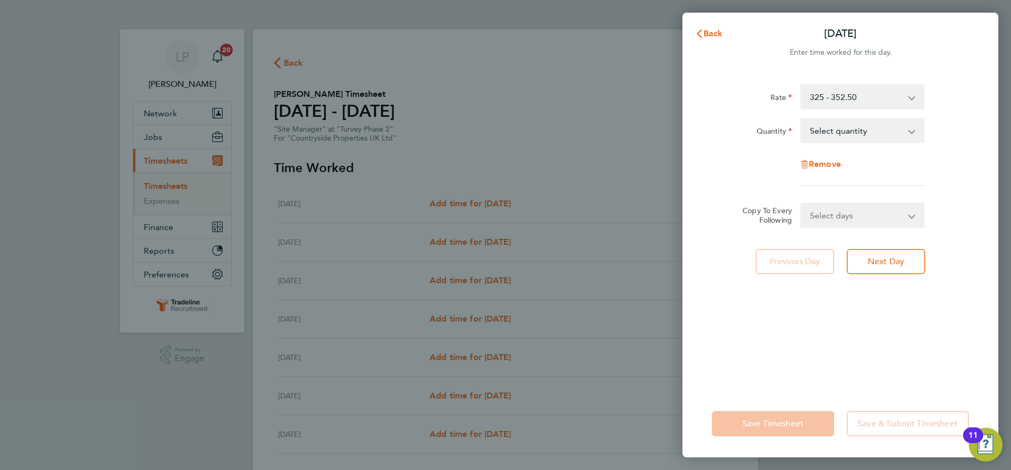
click at [872, 98] on select "325 - 352.50" at bounding box center [855, 96] width 109 height 23
click at [881, 125] on select "Select quantity 0.5 1" at bounding box center [855, 130] width 109 height 23
select select "1"
click at [801, 119] on select "Select quantity 0.5 1" at bounding box center [855, 130] width 109 height 23
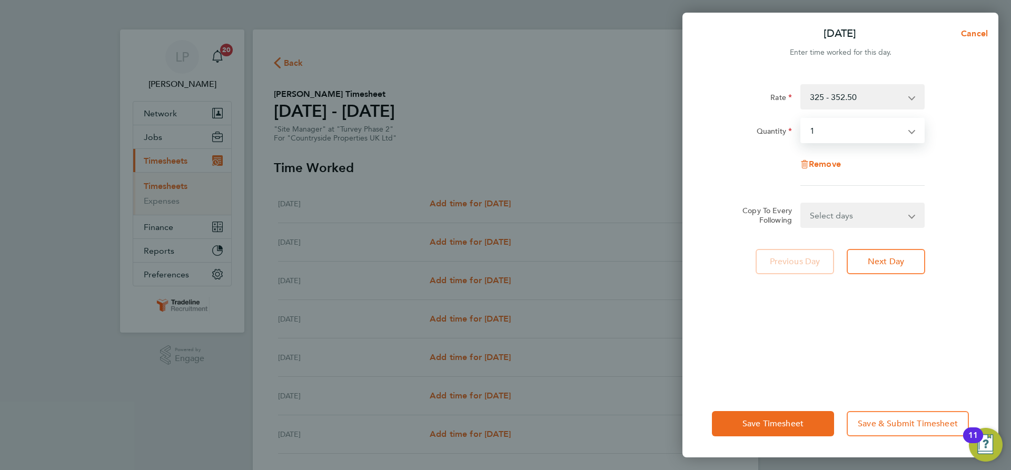
click at [865, 217] on select "Select days Day Weekday (Mon-Fri) Weekend (Sat-Sun) [DATE] [DATE] [DATE] [DATE]…" at bounding box center [856, 215] width 111 height 23
select select "DAY"
click at [801, 204] on select "Select days Day Weekday (Mon-Fri) Weekend (Sat-Sun) [DATE] [DATE] [DATE] [DATE]…" at bounding box center [856, 215] width 111 height 23
select select "[DATE]"
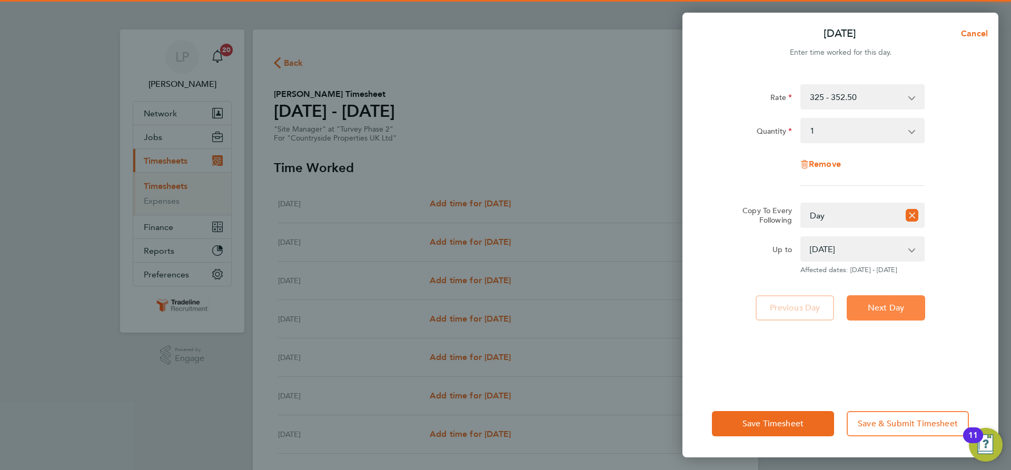
click at [891, 307] on span "Next Day" at bounding box center [886, 308] width 36 height 11
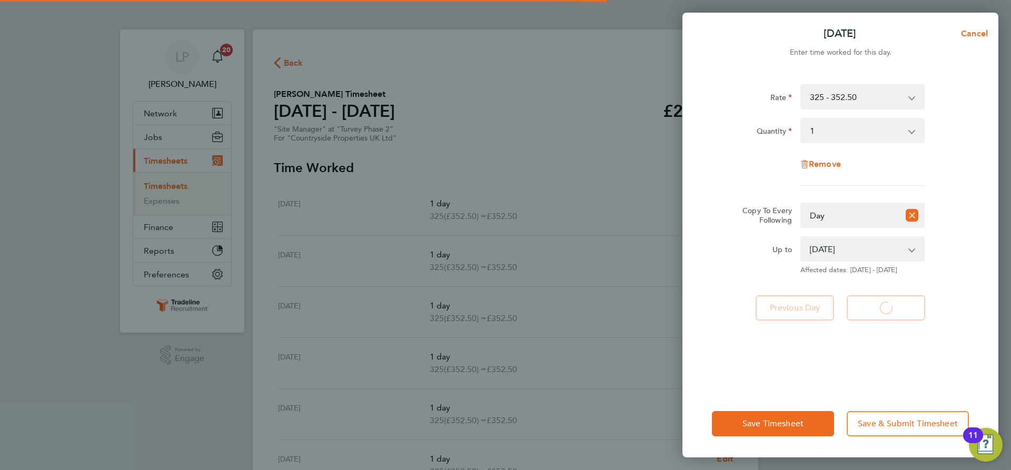
select select "1"
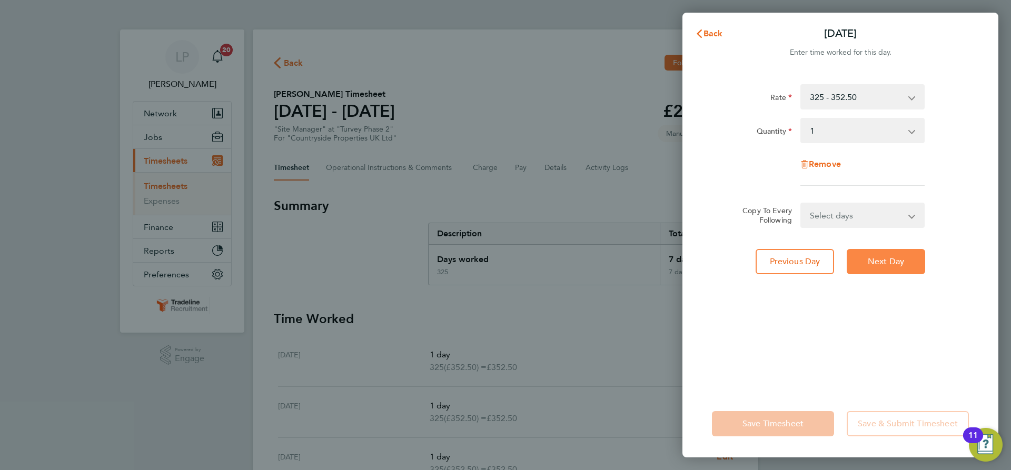
click at [897, 266] on span "Next Day" at bounding box center [886, 261] width 36 height 11
select select "1"
click at [897, 266] on span "Next Day" at bounding box center [886, 261] width 36 height 11
select select "1"
click at [897, 266] on span "Next Day" at bounding box center [886, 261] width 36 height 11
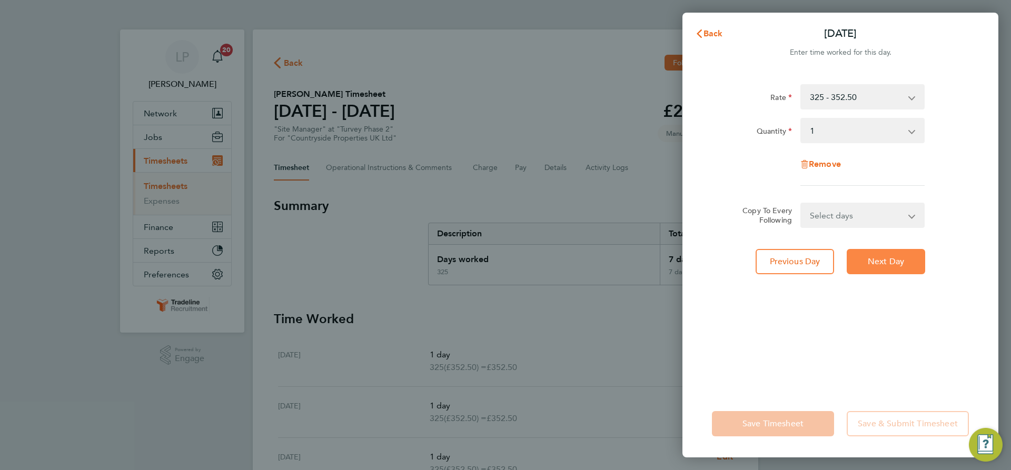
select select "1"
click at [897, 266] on span "Next Day" at bounding box center [886, 261] width 36 height 11
select select "1"
click at [897, 266] on span "Next Day" at bounding box center [886, 261] width 36 height 11
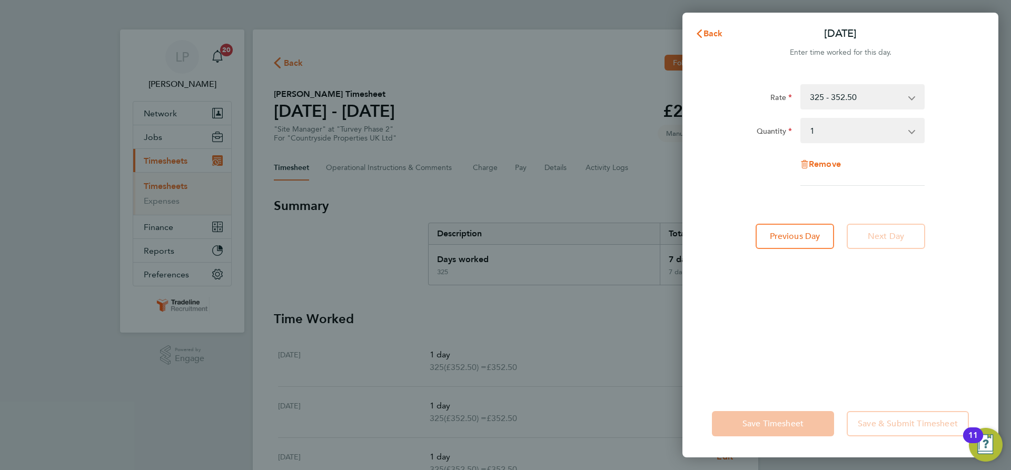
click at [872, 136] on select "Select quantity 0.5 1" at bounding box center [855, 130] width 109 height 23
select select "0.5"
click at [801, 119] on select "Select quantity 0.5 1" at bounding box center [855, 130] width 109 height 23
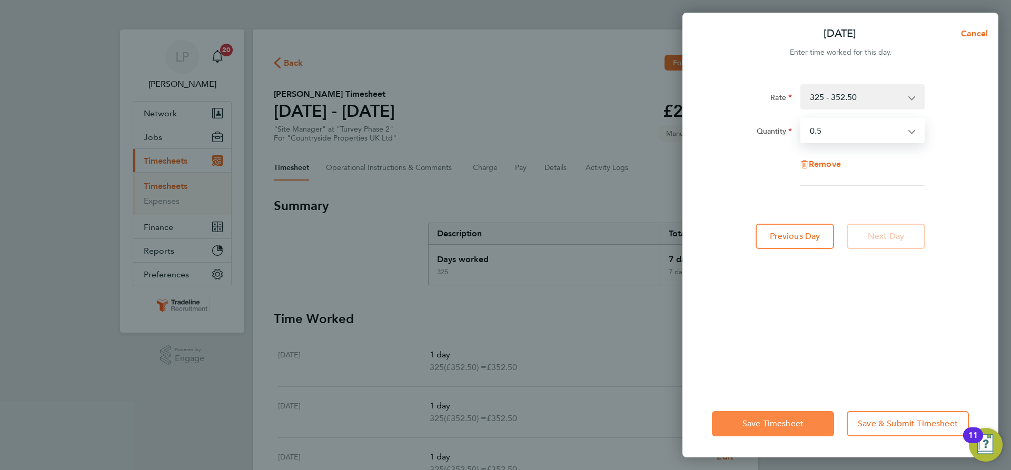
click at [785, 432] on button "Save Timesheet" at bounding box center [773, 423] width 122 height 25
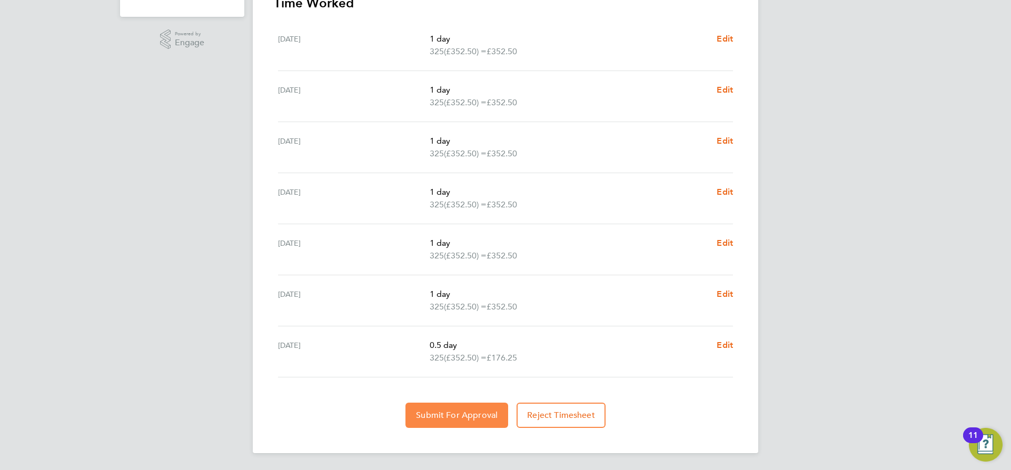
click at [433, 411] on span "Submit For Approval" at bounding box center [457, 415] width 82 height 11
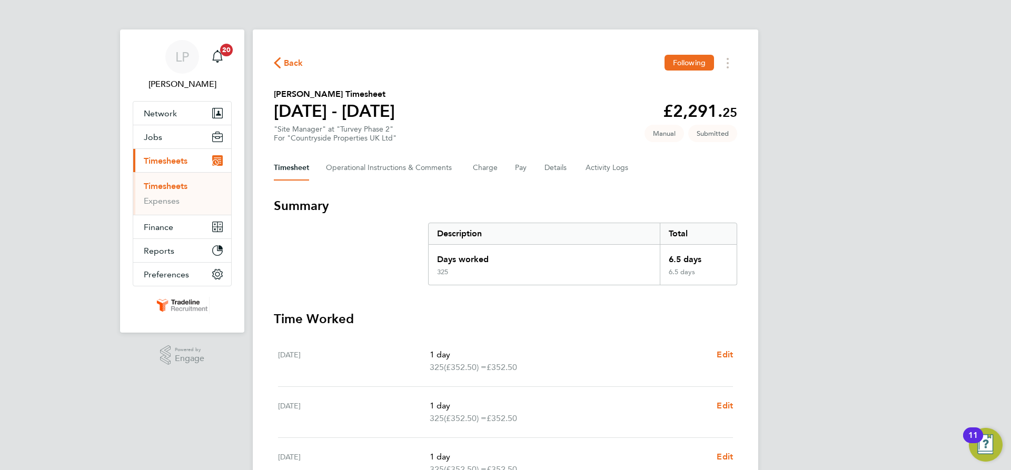
click at [170, 183] on link "Timesheets" at bounding box center [166, 186] width 44 height 10
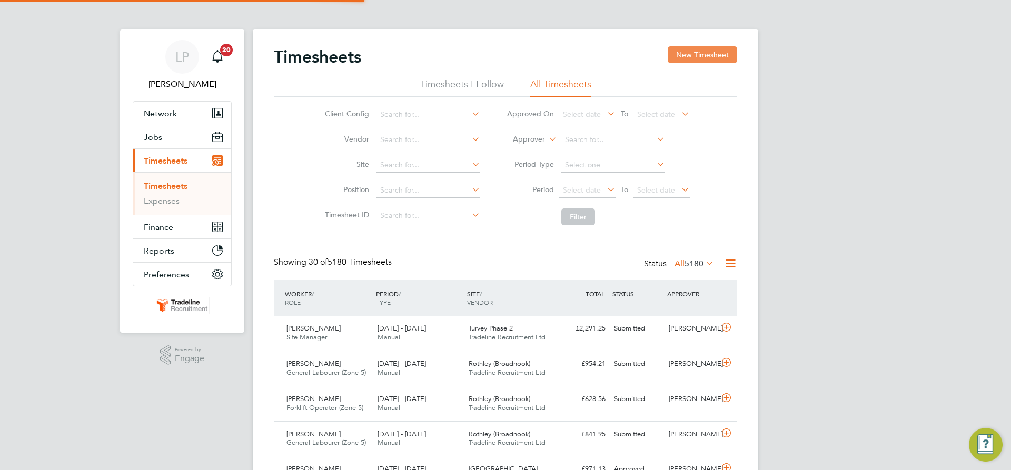
scroll to position [27, 92]
click at [722, 49] on button "New Timesheet" at bounding box center [702, 54] width 69 height 17
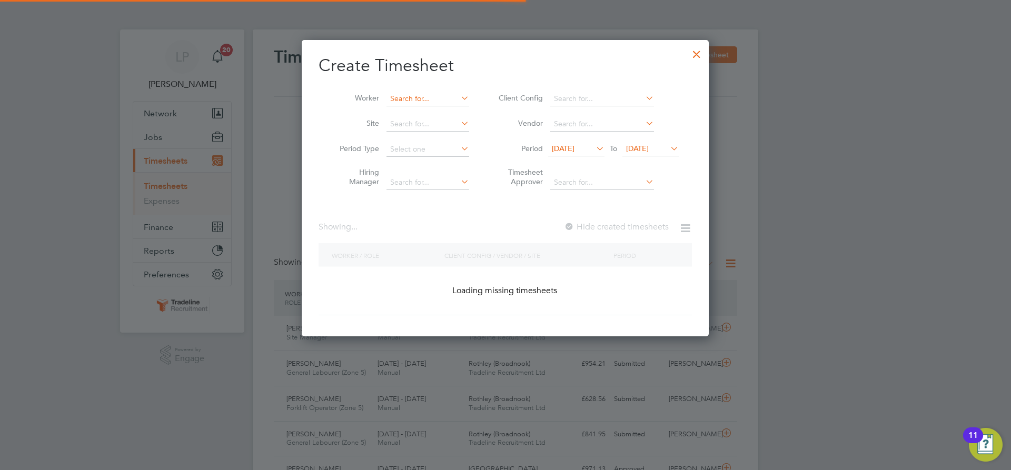
click at [402, 96] on input at bounding box center [427, 99] width 83 height 15
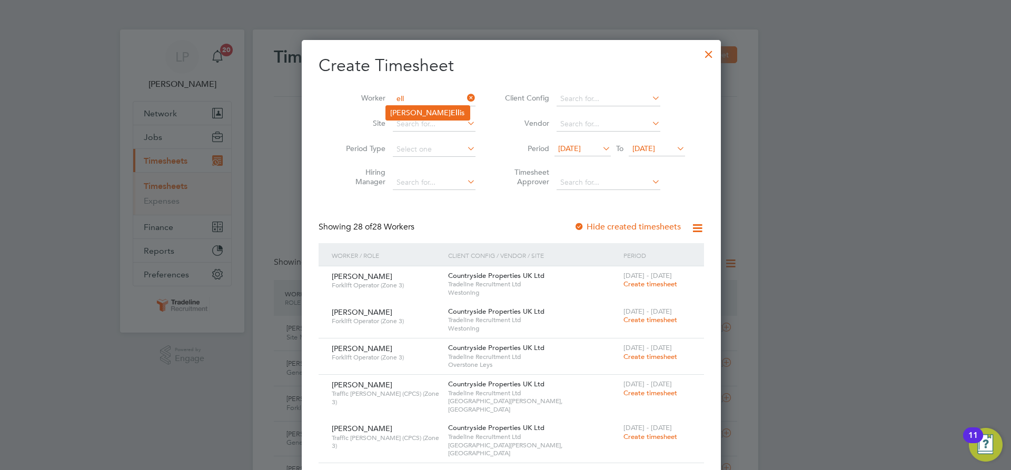
click at [451, 116] on b "Ell" at bounding box center [455, 112] width 9 height 9
type input "[PERSON_NAME]"
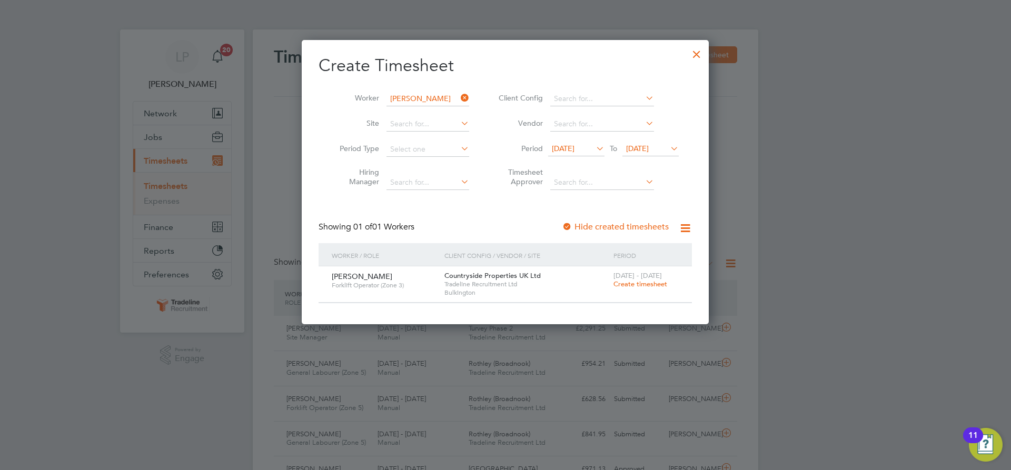
click at [650, 282] on span "Create timesheet" at bounding box center [640, 284] width 54 height 9
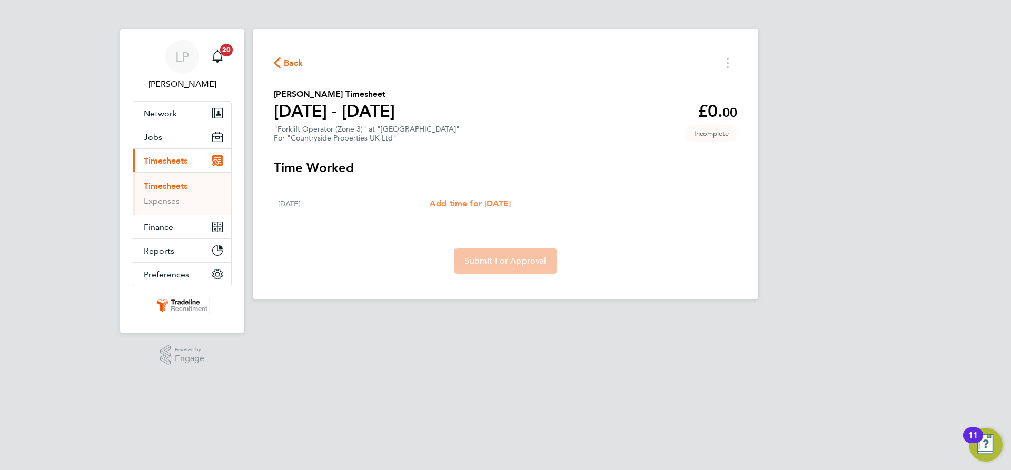
click at [511, 199] on span "Add time for [DATE]" at bounding box center [470, 203] width 81 height 10
select select "30"
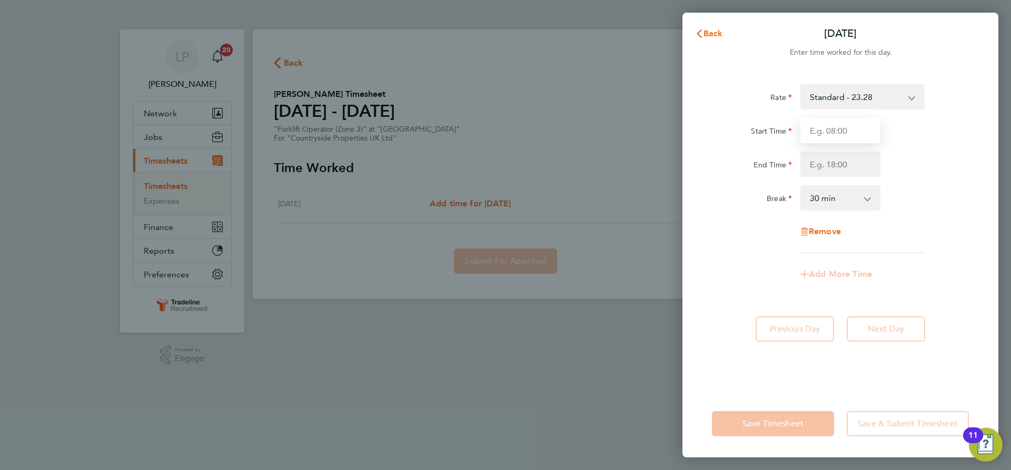
click at [844, 133] on input "Start Time" at bounding box center [840, 130] width 80 height 25
type input "07:00"
click at [840, 163] on input "End Time" at bounding box center [840, 164] width 80 height 25
type input "16:30"
click at [910, 211] on div "Rate Standard - 23.28 Start Time 07:00 End Time 16:30 Break 0 min 15 min 30 min…" at bounding box center [840, 168] width 257 height 169
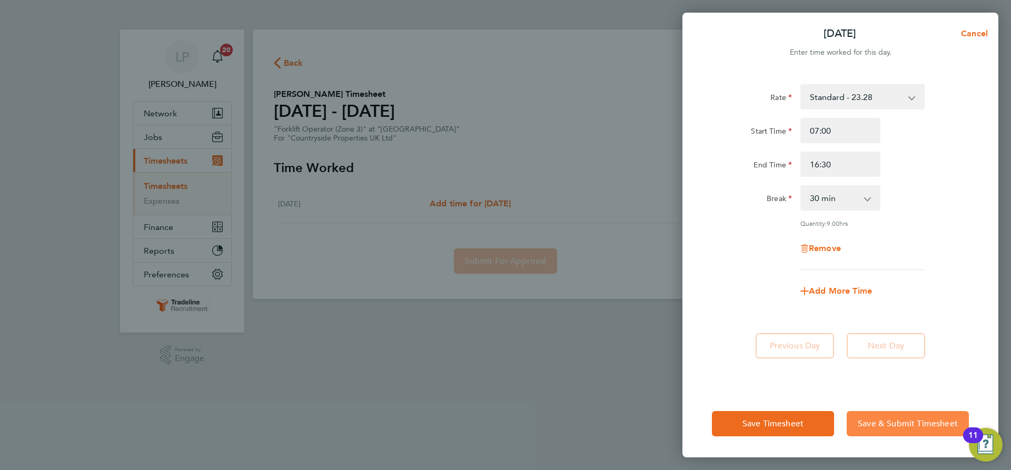
click at [902, 426] on span "Save & Submit Timesheet" at bounding box center [908, 424] width 100 height 11
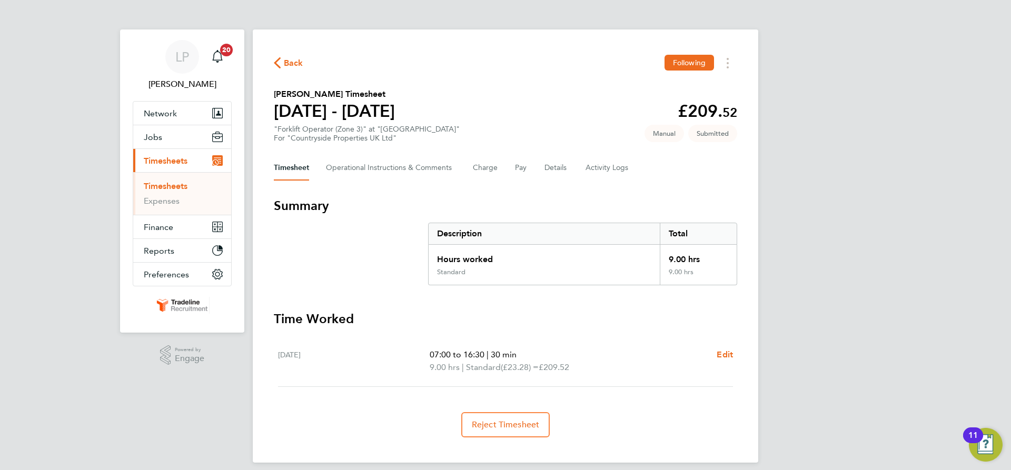
click at [174, 190] on link "Timesheets" at bounding box center [166, 186] width 44 height 10
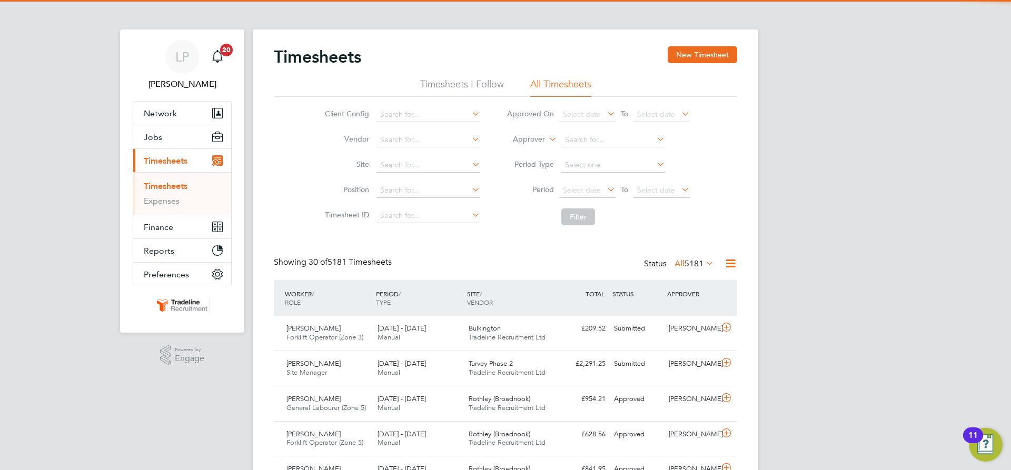
scroll to position [27, 92]
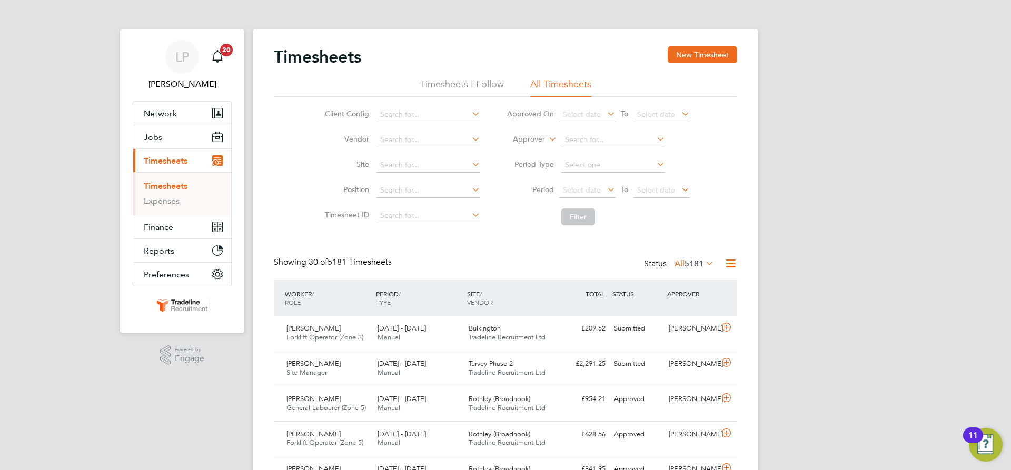
click at [542, 137] on label "Approver" at bounding box center [520, 139] width 47 height 11
click at [532, 148] on li "Worker" at bounding box center [519, 152] width 52 height 14
click at [592, 142] on input at bounding box center [613, 140] width 104 height 15
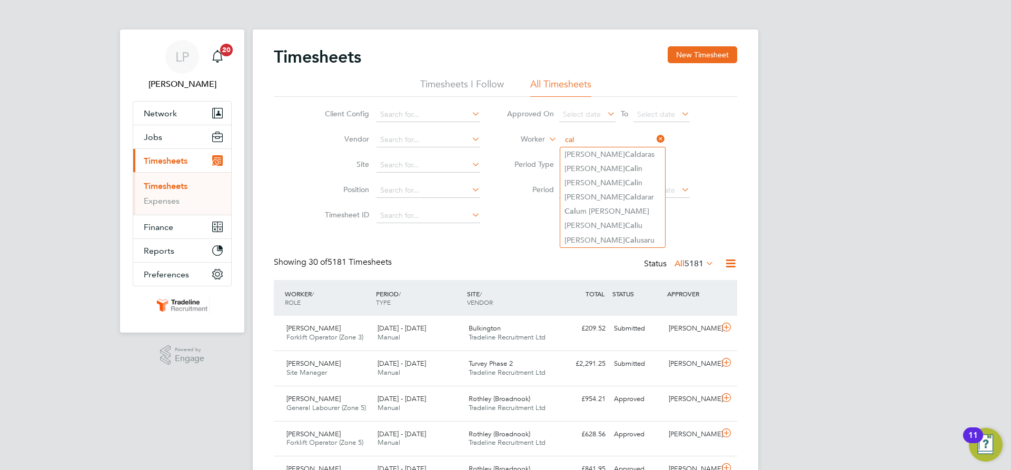
drag, startPoint x: 604, startPoint y: 143, endPoint x: 510, endPoint y: 127, distance: 95.1
click at [510, 131] on li "Worker cal" at bounding box center [598, 139] width 210 height 25
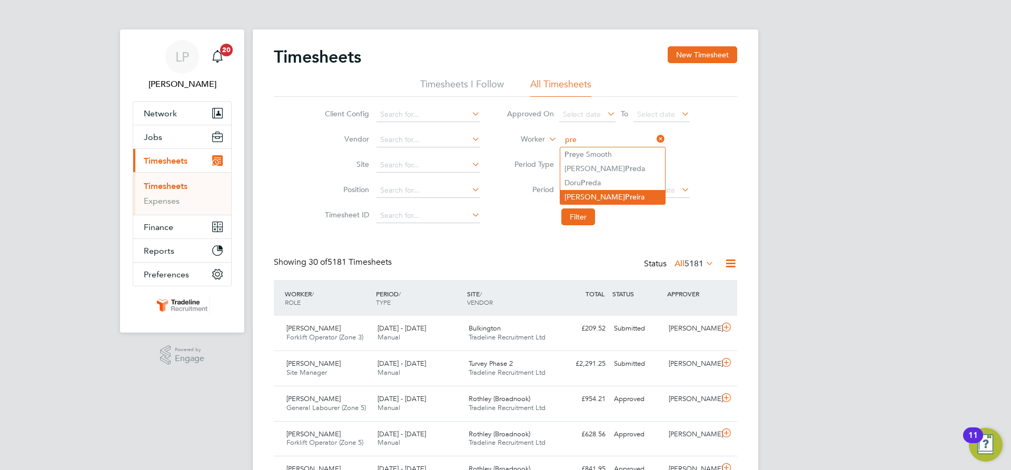
click at [625, 193] on b "Pre" at bounding box center [631, 197] width 12 height 9
type input "[PERSON_NAME]"
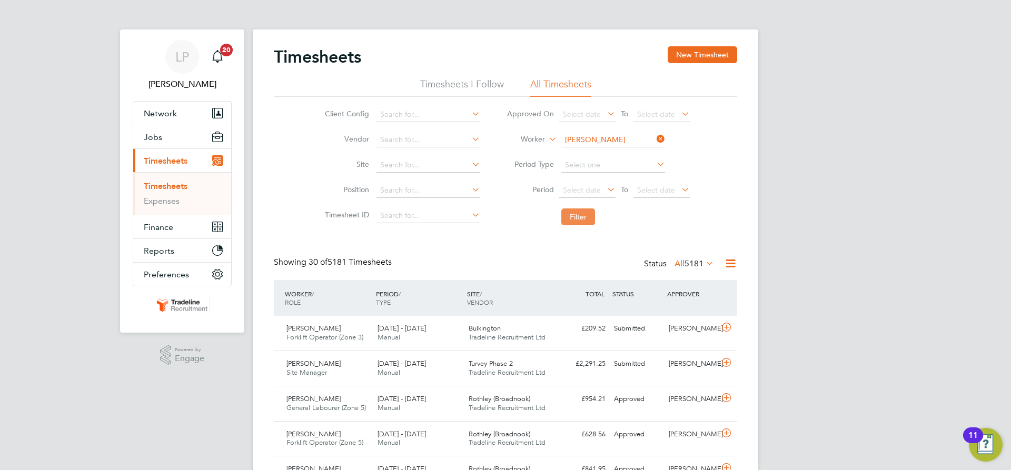
click at [585, 220] on button "Filter" at bounding box center [578, 216] width 34 height 17
click at [591, 140] on input at bounding box center [613, 140] width 104 height 15
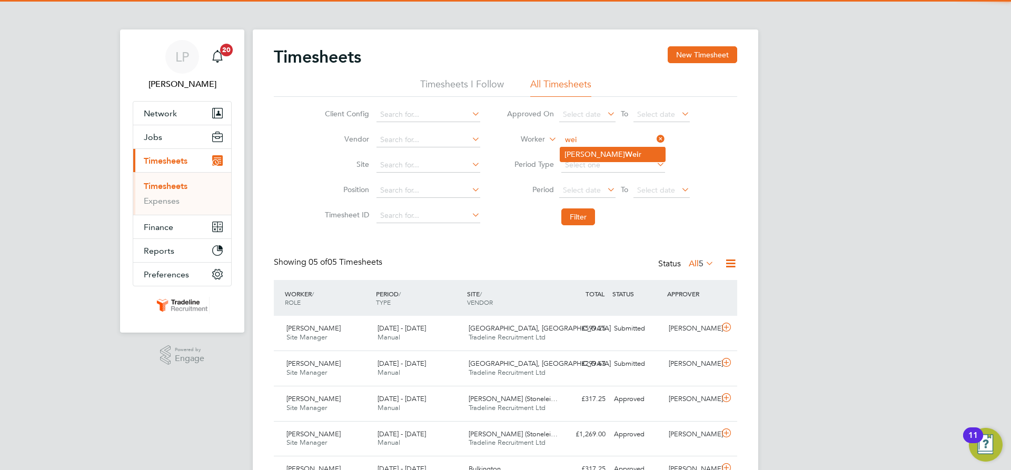
click at [625, 155] on b "Wei" at bounding box center [632, 154] width 14 height 9
type input "[PERSON_NAME]"
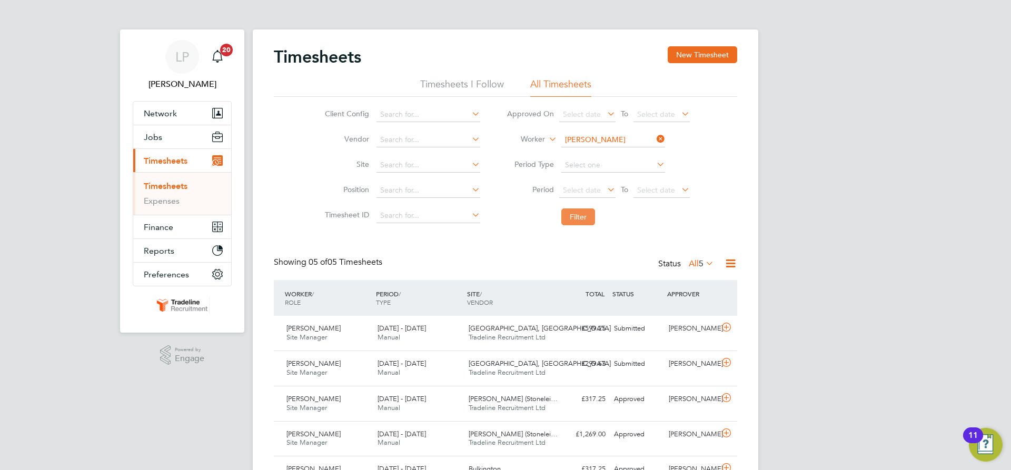
click at [589, 213] on button "Filter" at bounding box center [578, 216] width 34 height 17
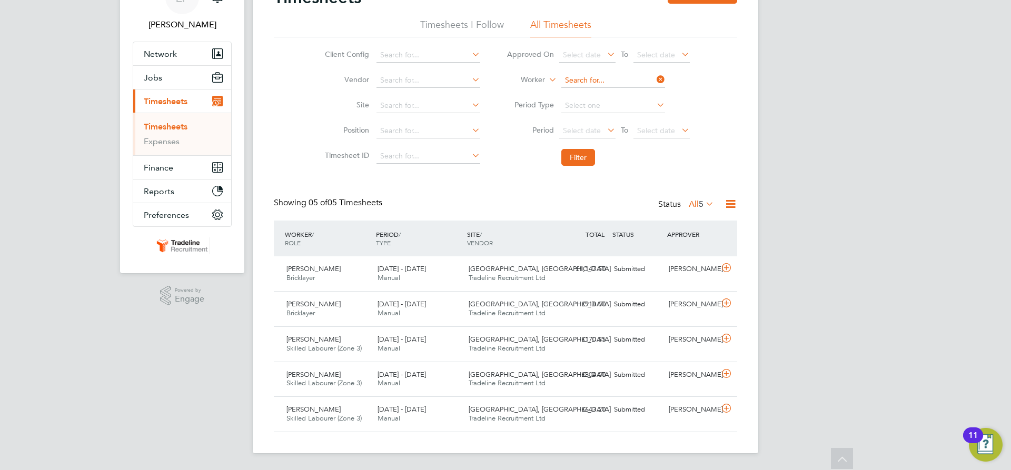
click at [595, 83] on input at bounding box center [613, 80] width 104 height 15
click at [625, 91] on b "Wei" at bounding box center [632, 95] width 14 height 9
type input "[PERSON_NAME]"
click at [588, 154] on button "Filter" at bounding box center [578, 157] width 34 height 17
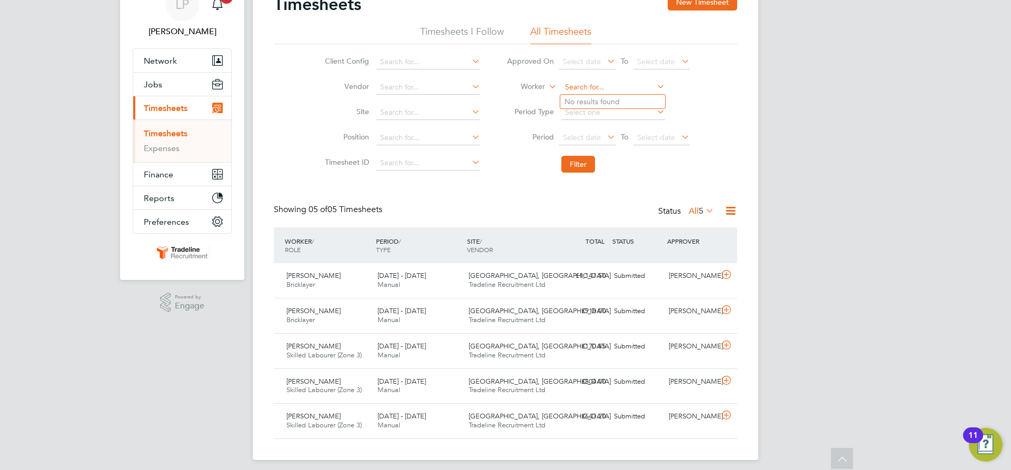
click at [606, 89] on input at bounding box center [613, 87] width 104 height 15
click at [613, 117] on li "[PERSON_NAME]" at bounding box center [612, 116] width 105 height 14
type input "[PERSON_NAME]"
click at [584, 164] on button "Filter" at bounding box center [578, 164] width 34 height 17
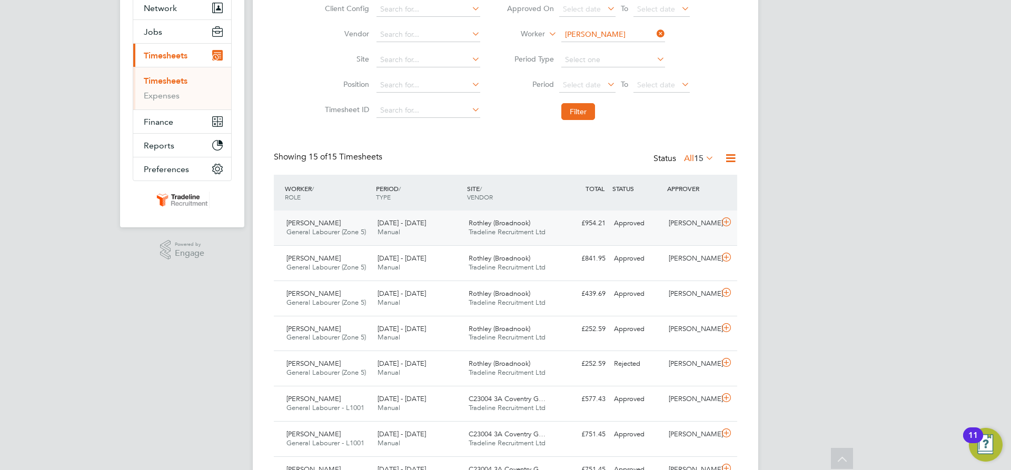
click at [525, 230] on span "Tradeline Recruitment Ltd" at bounding box center [507, 231] width 77 height 9
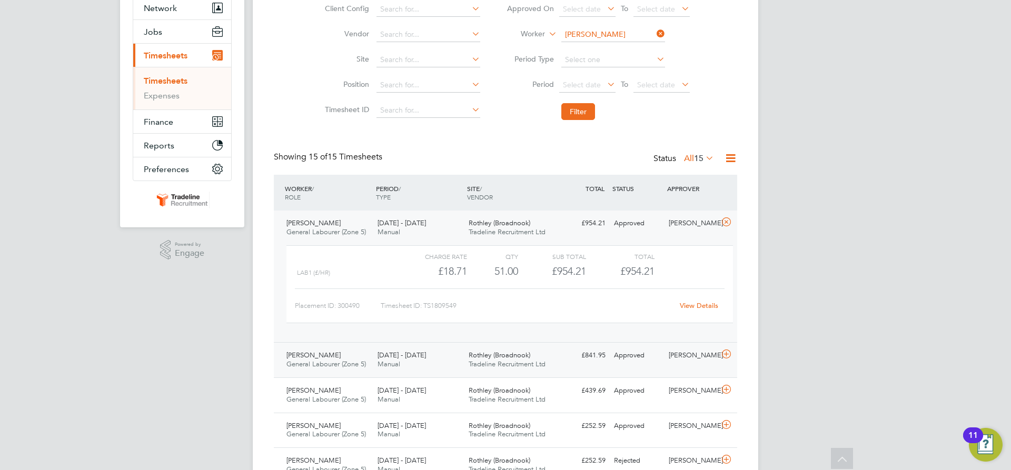
click at [507, 365] on span "Tradeline Recruitment Ltd" at bounding box center [507, 364] width 77 height 9
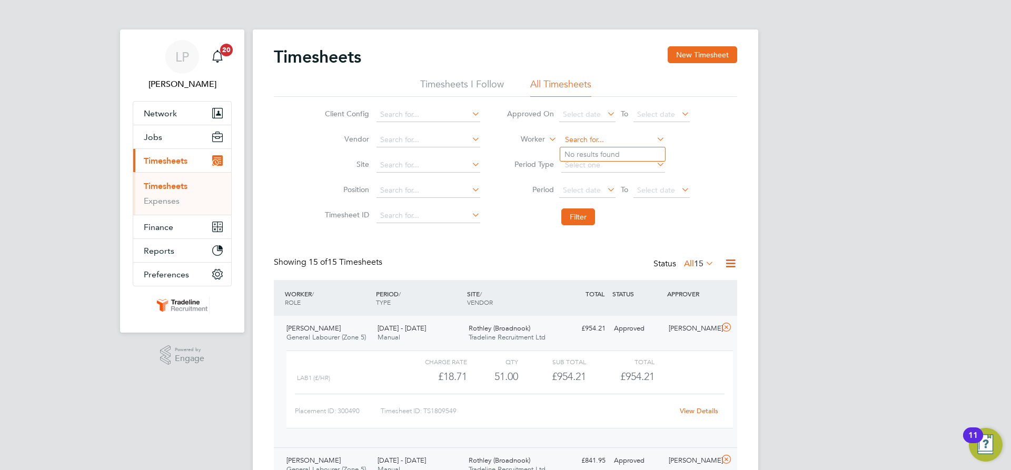
click at [602, 138] on input at bounding box center [613, 140] width 104 height 15
click at [625, 151] on b "Saun" at bounding box center [633, 154] width 17 height 9
type input "[PERSON_NAME]"
click at [572, 214] on button "Filter" at bounding box center [578, 216] width 34 height 17
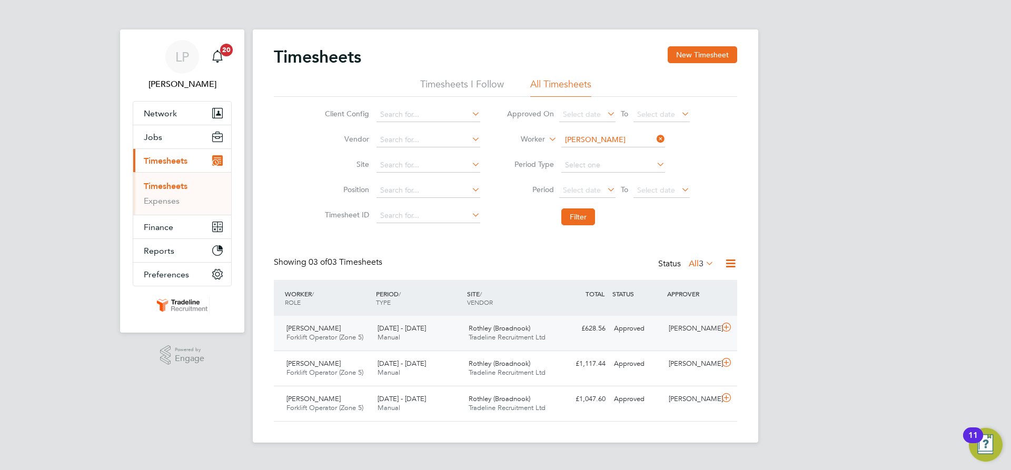
click at [585, 338] on div "[PERSON_NAME] Forklift Operator (Zone 5) [DATE] - [DATE] [DATE] - [DATE] Manual…" at bounding box center [505, 333] width 463 height 35
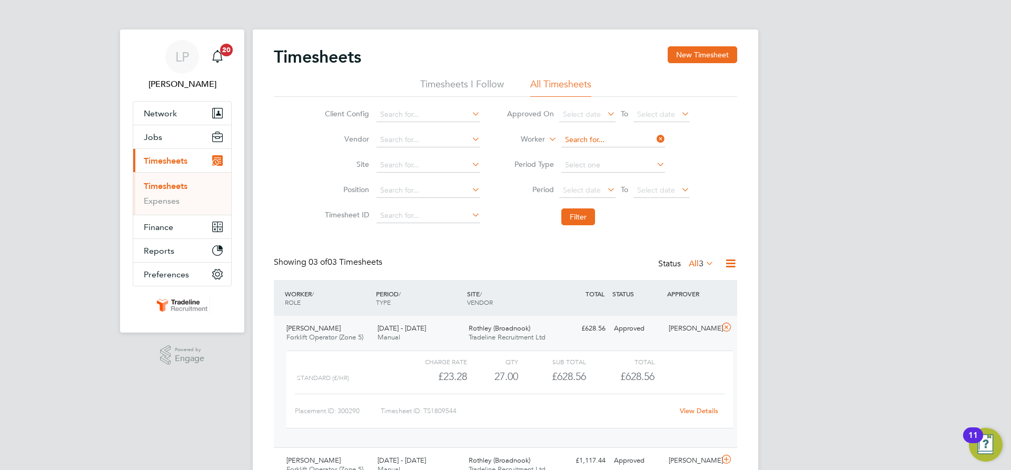
click at [602, 136] on input at bounding box center [613, 140] width 104 height 15
click at [634, 152] on li "[PERSON_NAME] arei" at bounding box center [612, 154] width 105 height 14
type input "[PERSON_NAME]"
click at [571, 216] on button "Filter" at bounding box center [578, 216] width 34 height 17
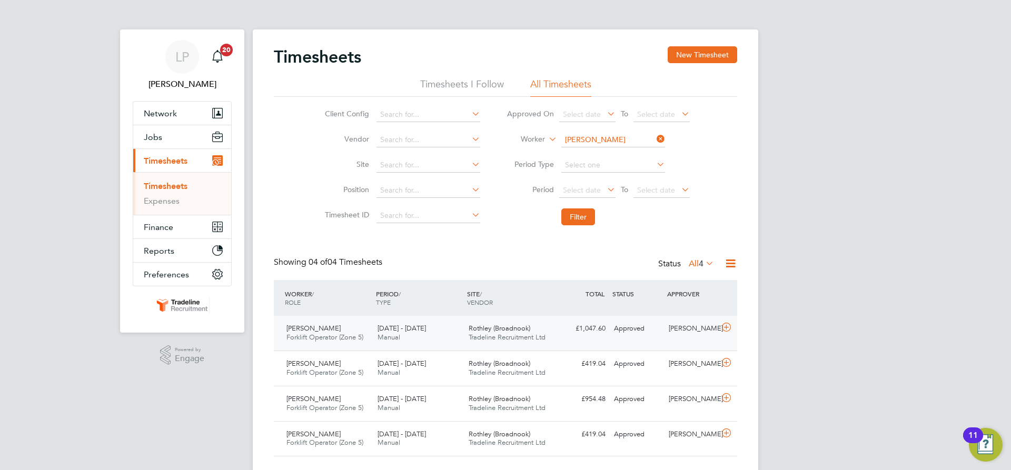
click at [573, 335] on div "£1,047.60 Approved" at bounding box center [582, 328] width 55 height 17
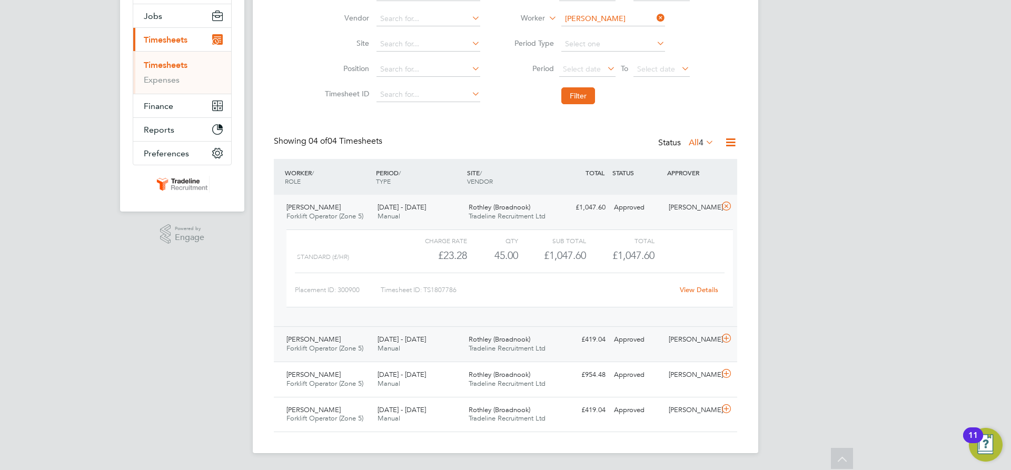
click at [442, 336] on div "[DATE] - [DATE] Manual" at bounding box center [418, 344] width 91 height 26
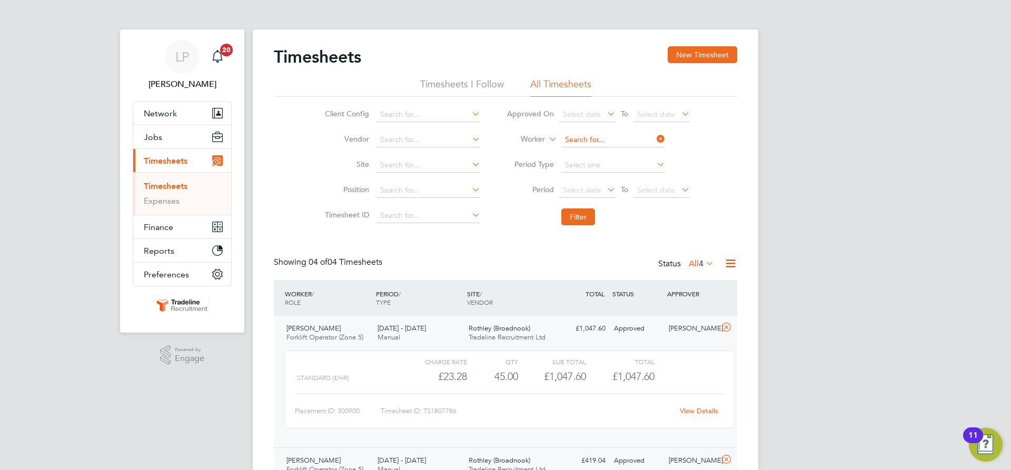
click at [622, 137] on input at bounding box center [613, 140] width 104 height 15
click at [621, 149] on li "[PERSON_NAME] s" at bounding box center [612, 154] width 105 height 14
type input "[PERSON_NAME]"
click at [580, 212] on button "Filter" at bounding box center [578, 216] width 34 height 17
